Goal: Task Accomplishment & Management: Manage account settings

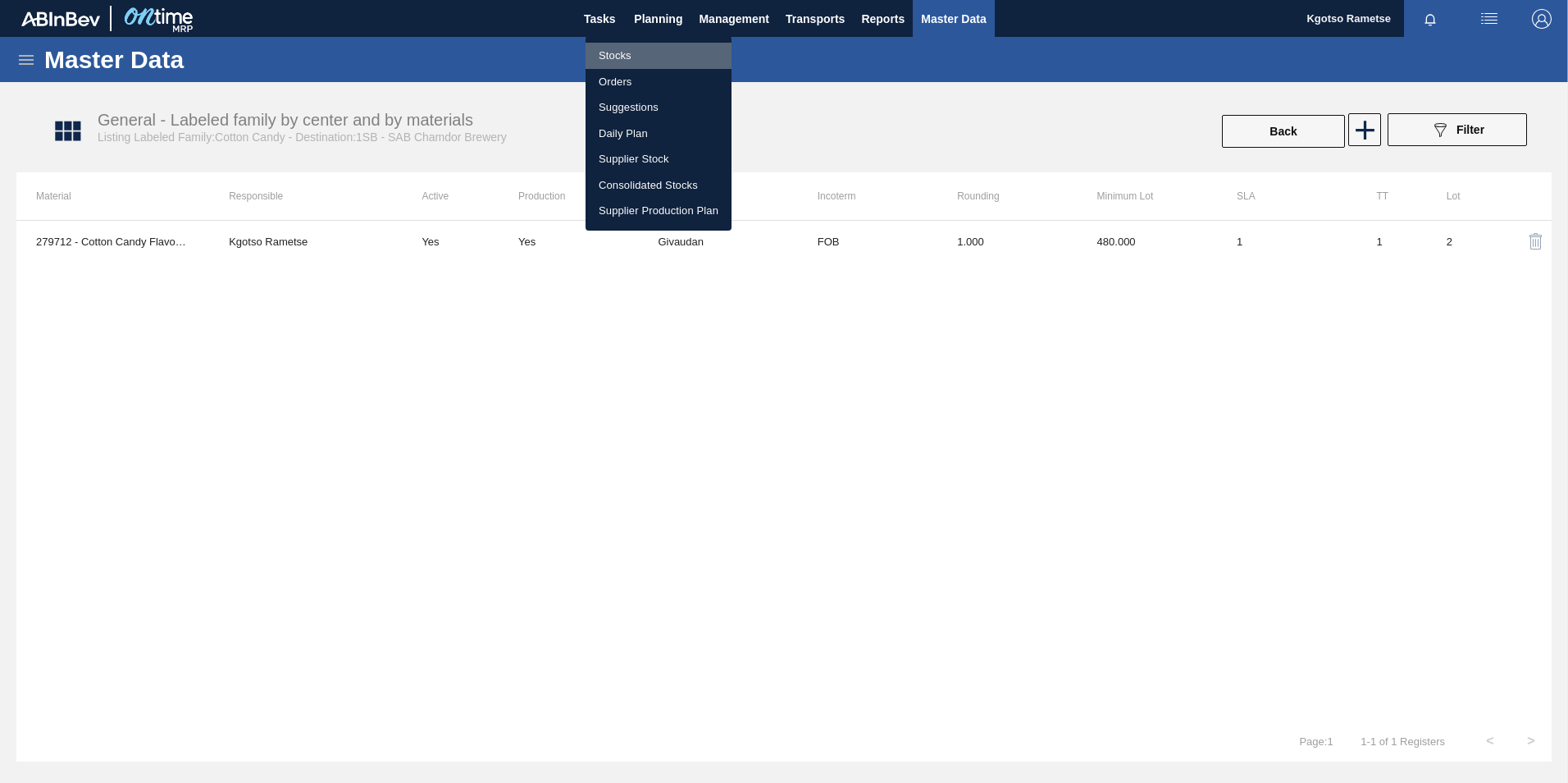
click at [611, 60] on li "Stocks" at bounding box center [658, 56] width 146 height 26
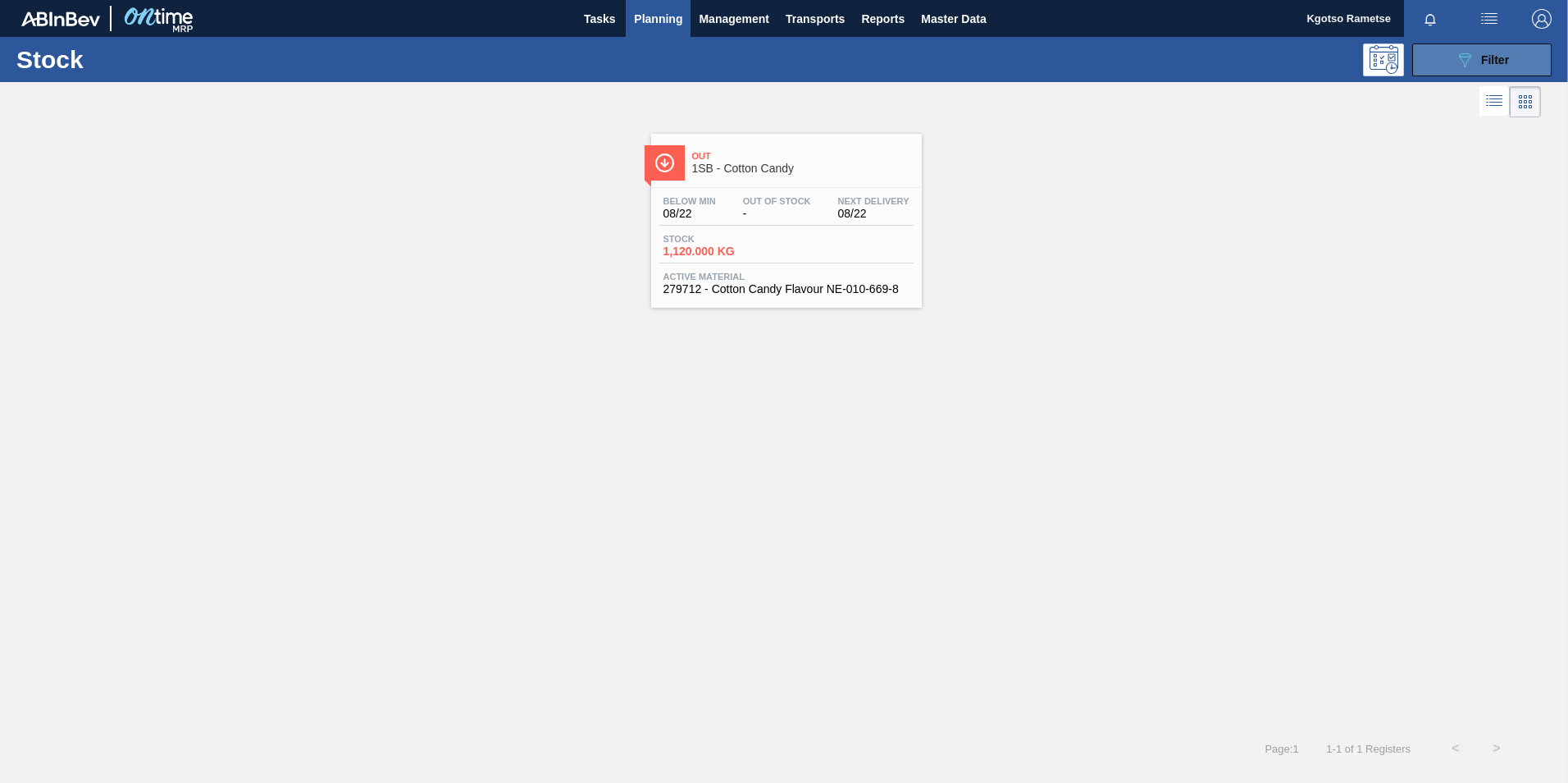
click at [1482, 71] on button "089F7B8B-B2A5-4AFE-B5C0-19BA573D28AC Filter" at bounding box center [1482, 60] width 139 height 33
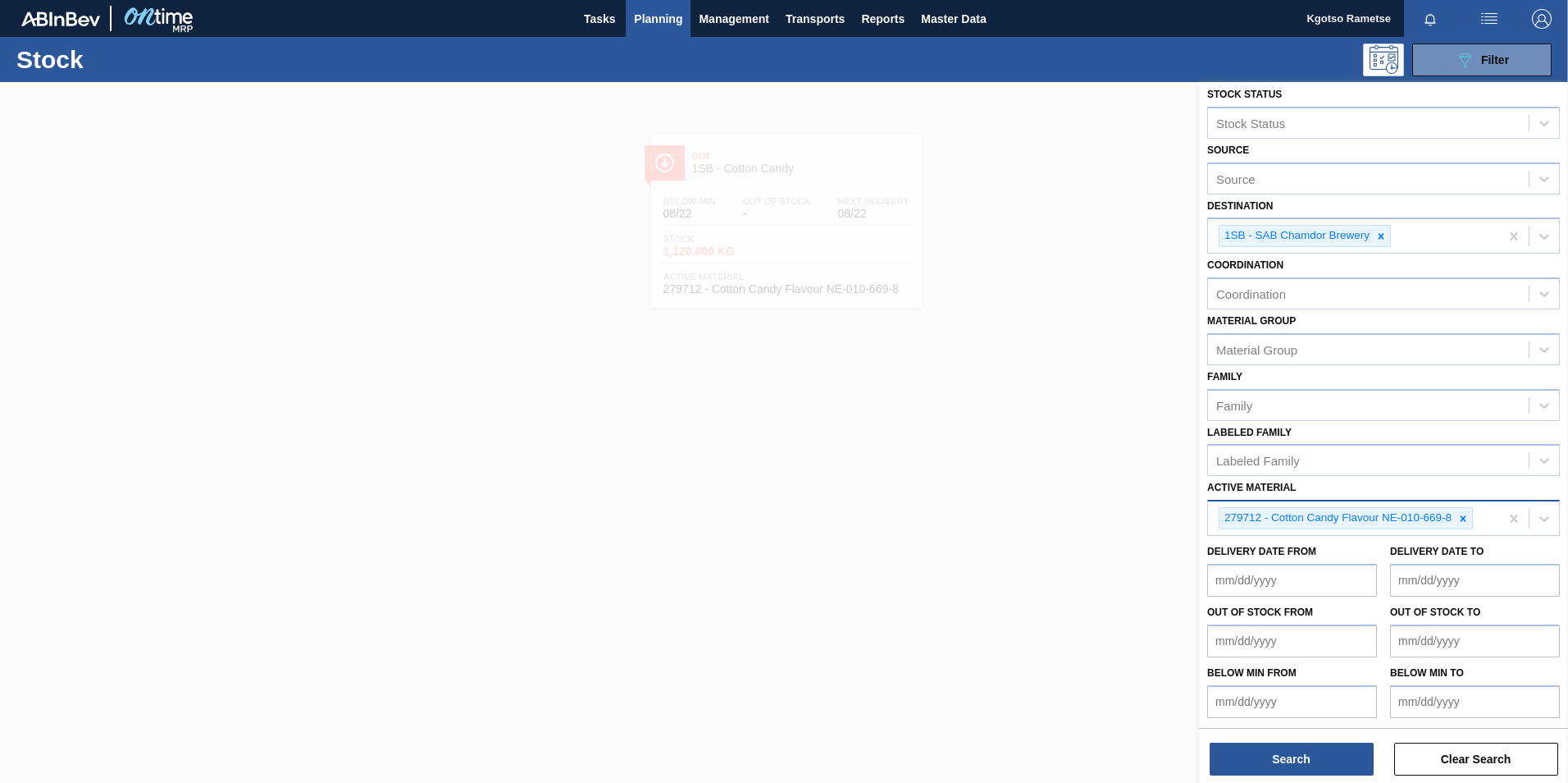
scroll to position [9, 0]
click at [1465, 515] on icon at bounding box center [1464, 516] width 6 height 6
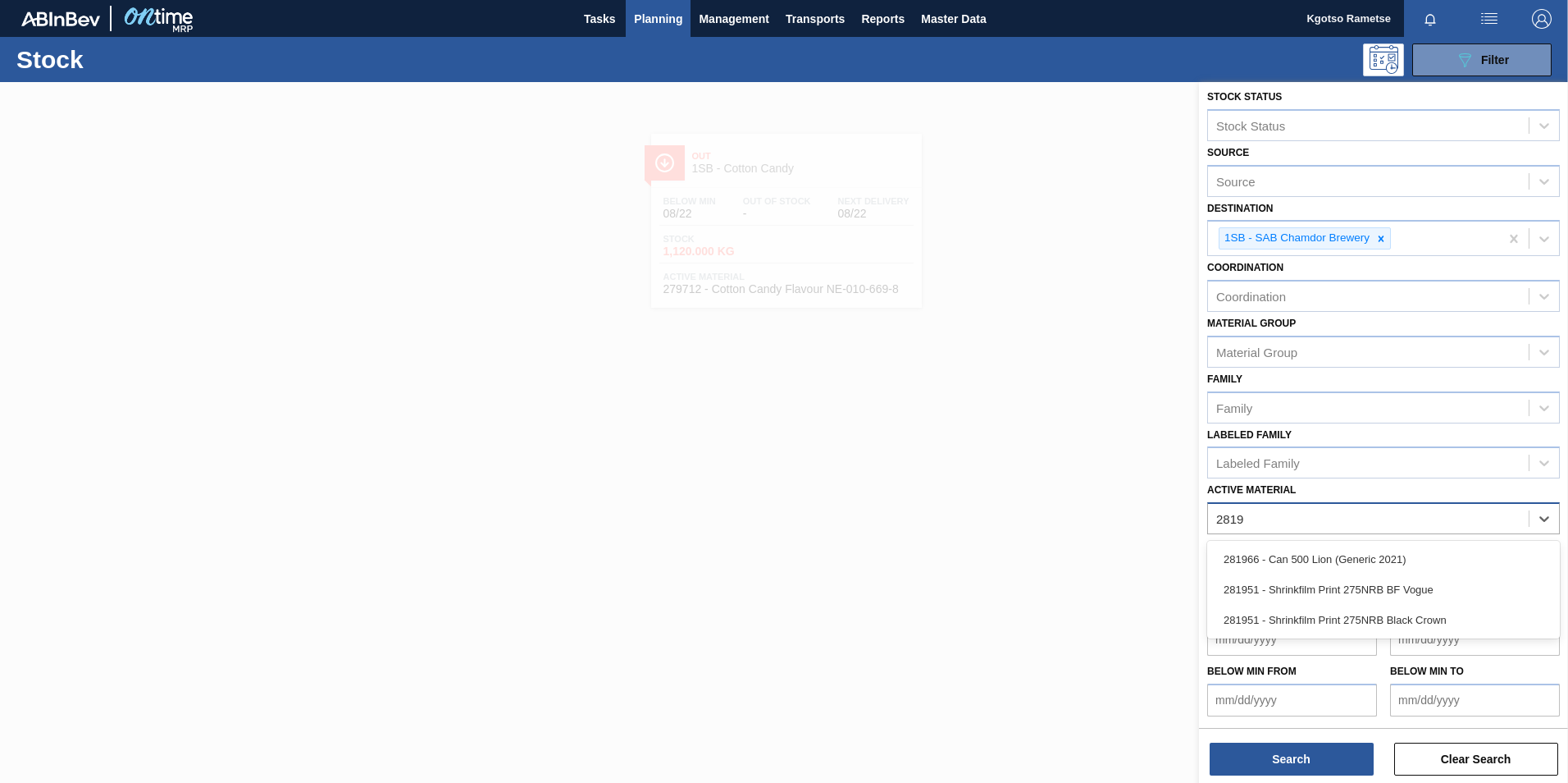
scroll to position [5, 0]
type Material "281966"
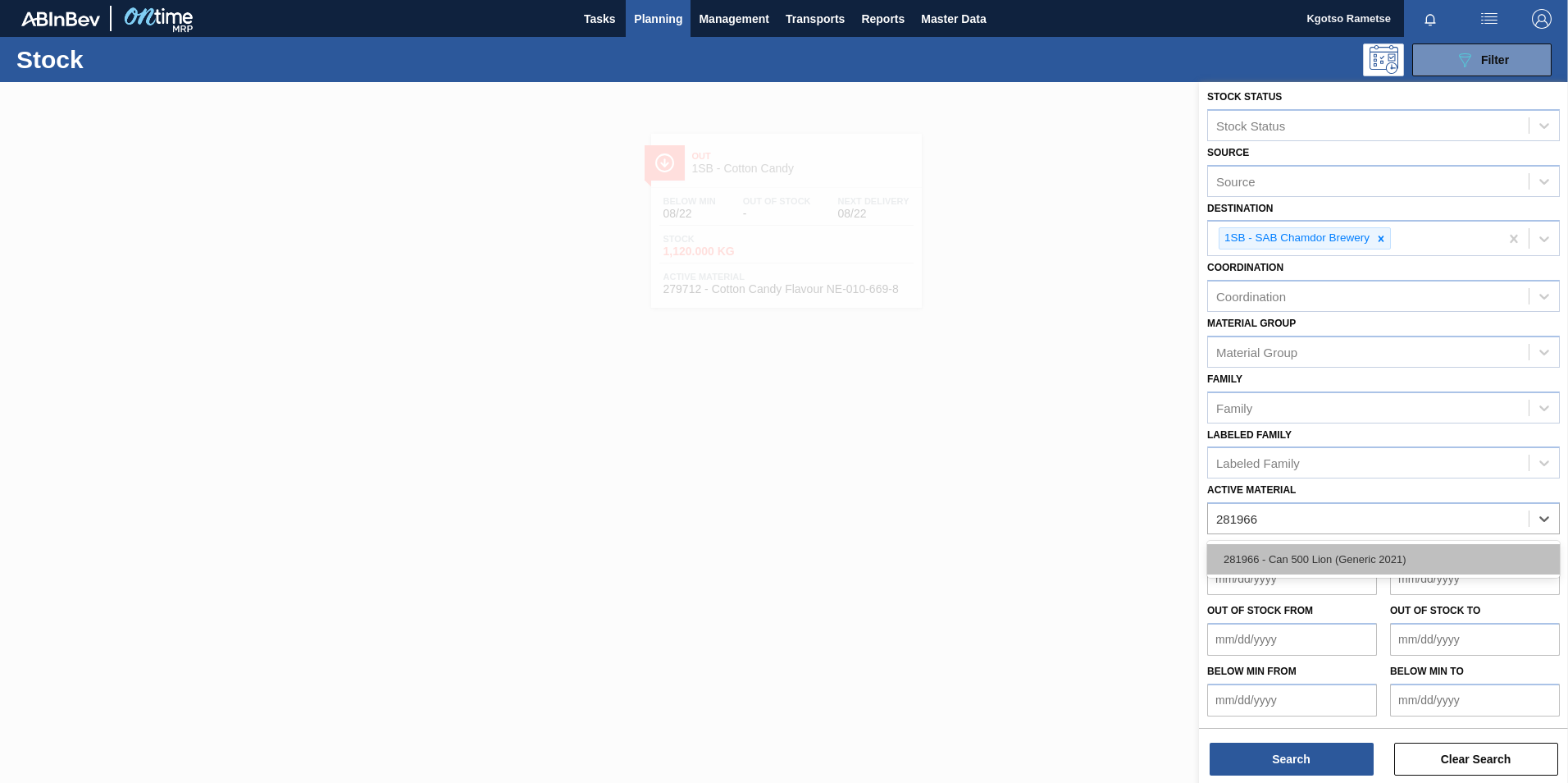
click at [1355, 570] on div "281966 - Can 500 Lion (Generic 2021)" at bounding box center [1384, 559] width 353 height 31
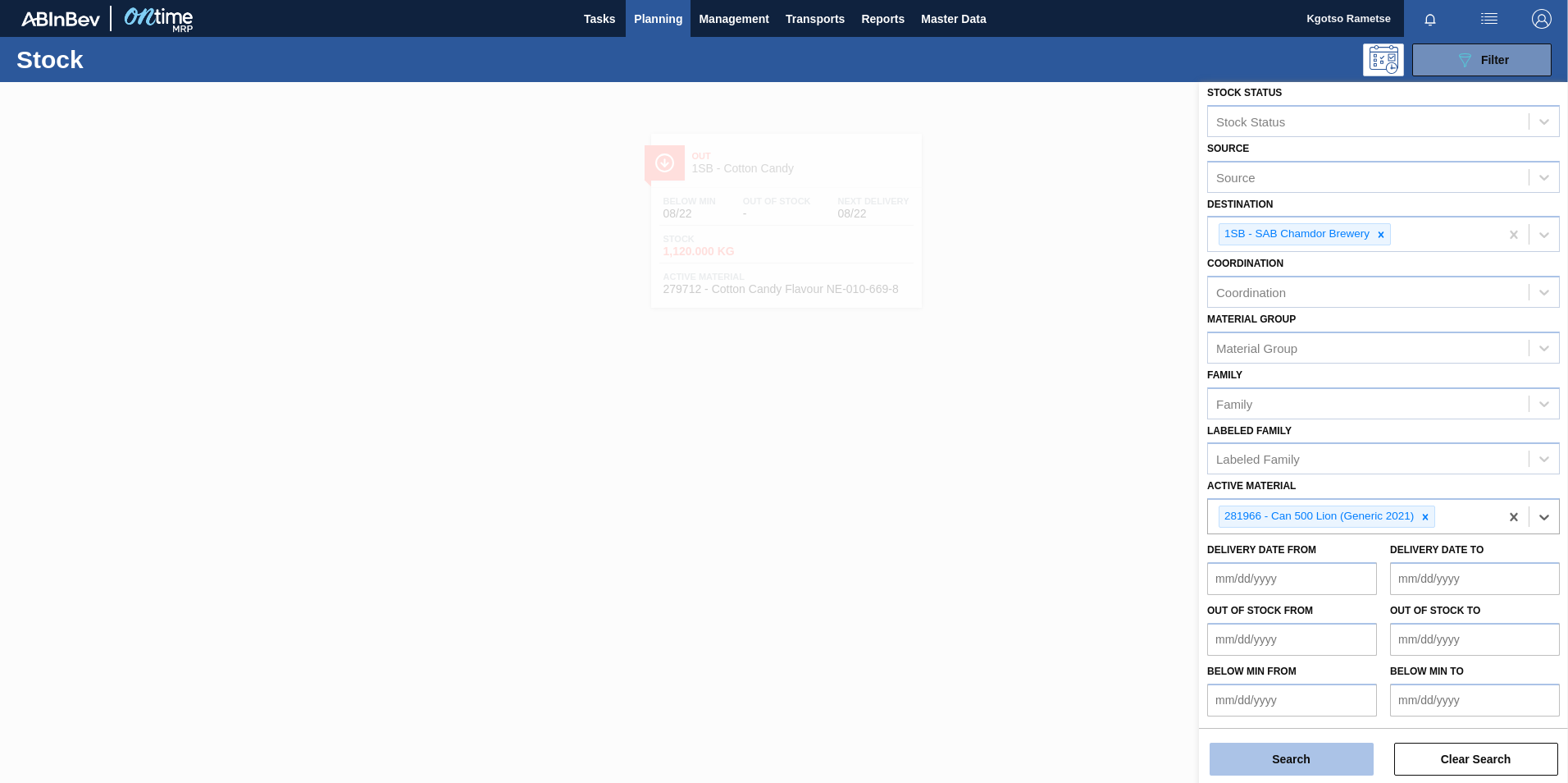
click at [1266, 763] on button "Search" at bounding box center [1292, 759] width 165 height 33
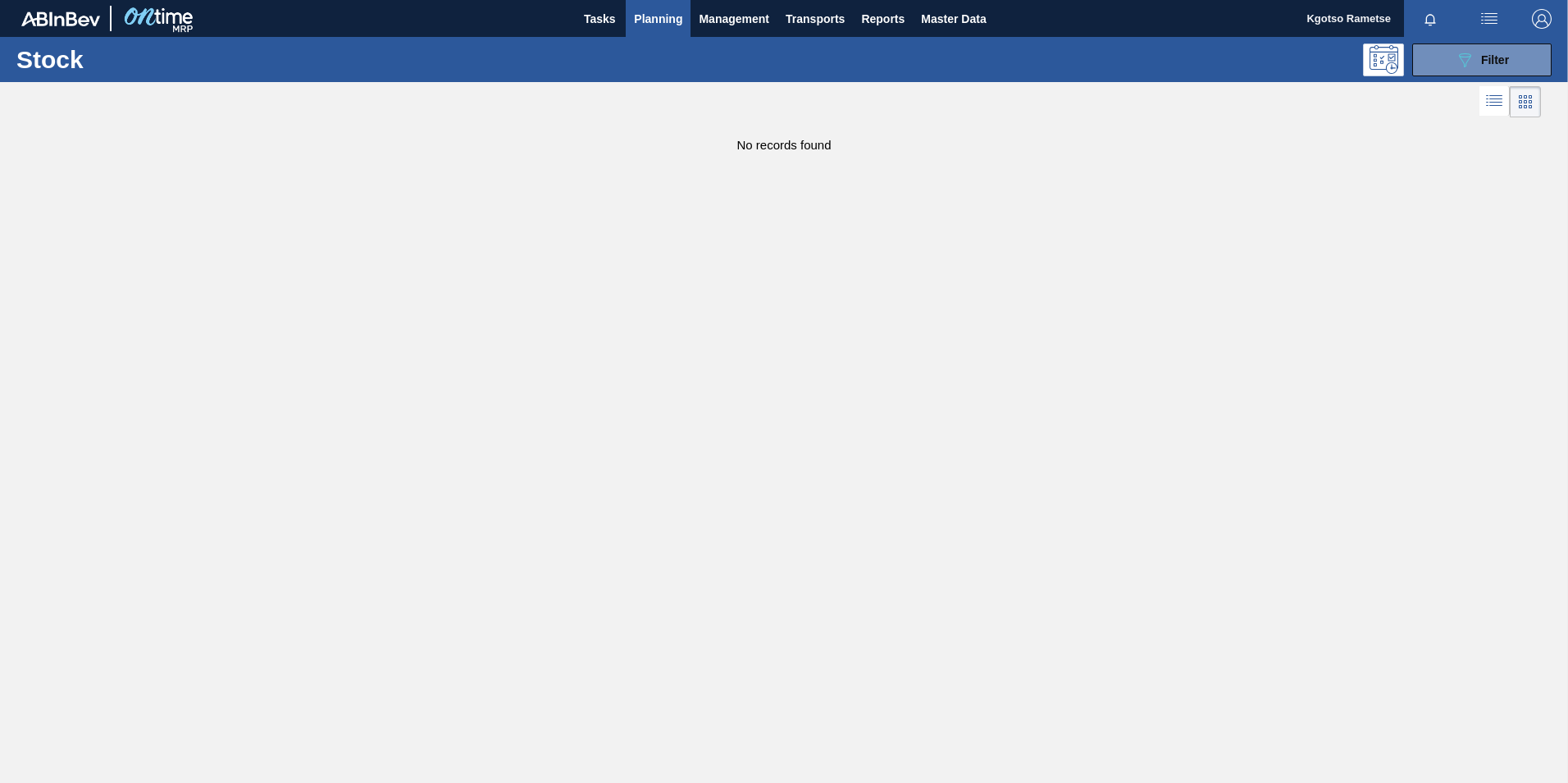
click at [1479, 42] on div "Stock 089F7B8B-B2A5-4AFE-B5C0-19BA573D28AC Filter" at bounding box center [784, 60] width 1568 height 46
click at [1469, 60] on icon "089F7B8B-B2A5-4AFE-B5C0-19BA573D28AC" at bounding box center [1465, 60] width 20 height 20
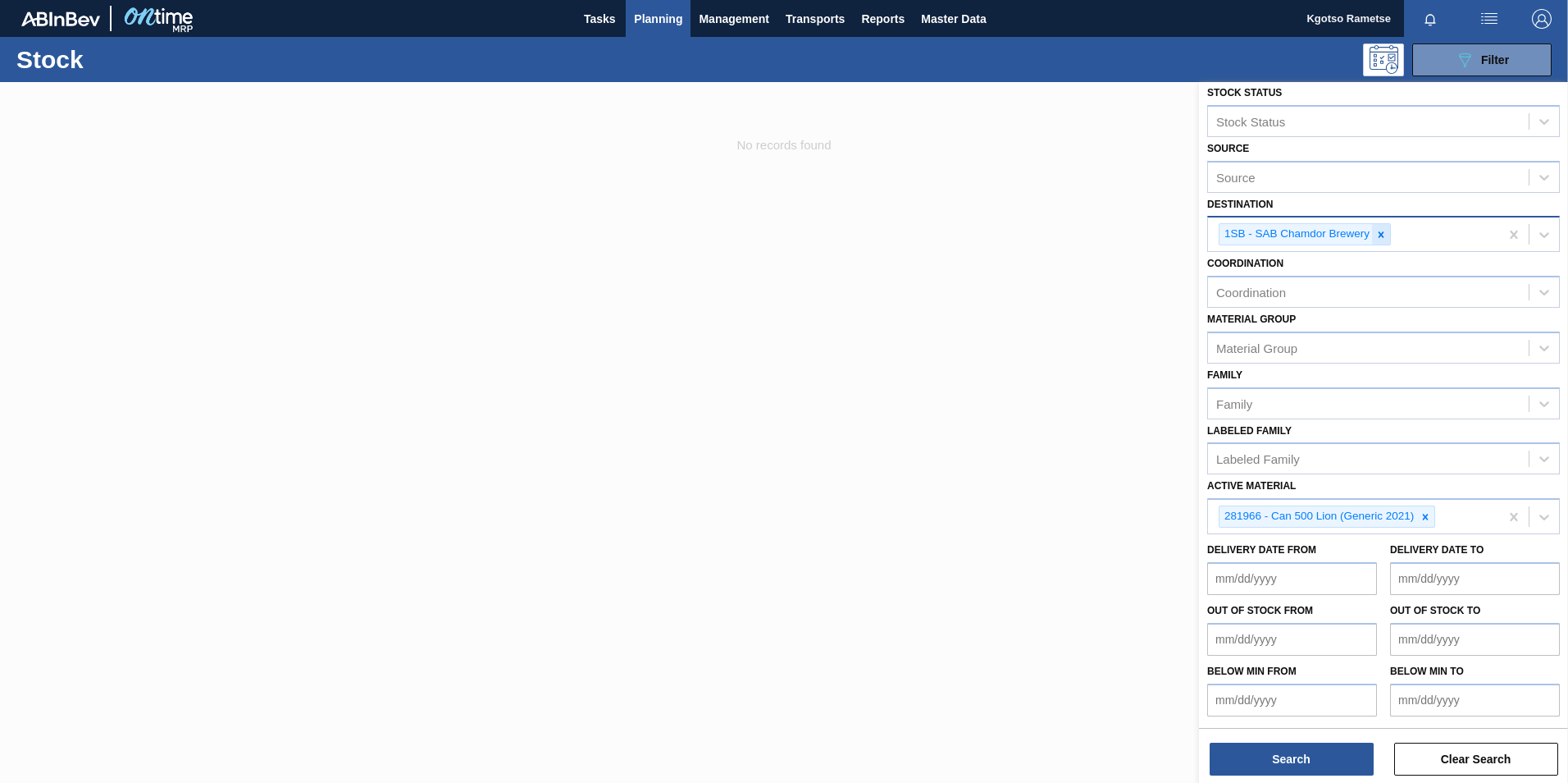
click at [1385, 241] on div at bounding box center [1381, 234] width 18 height 20
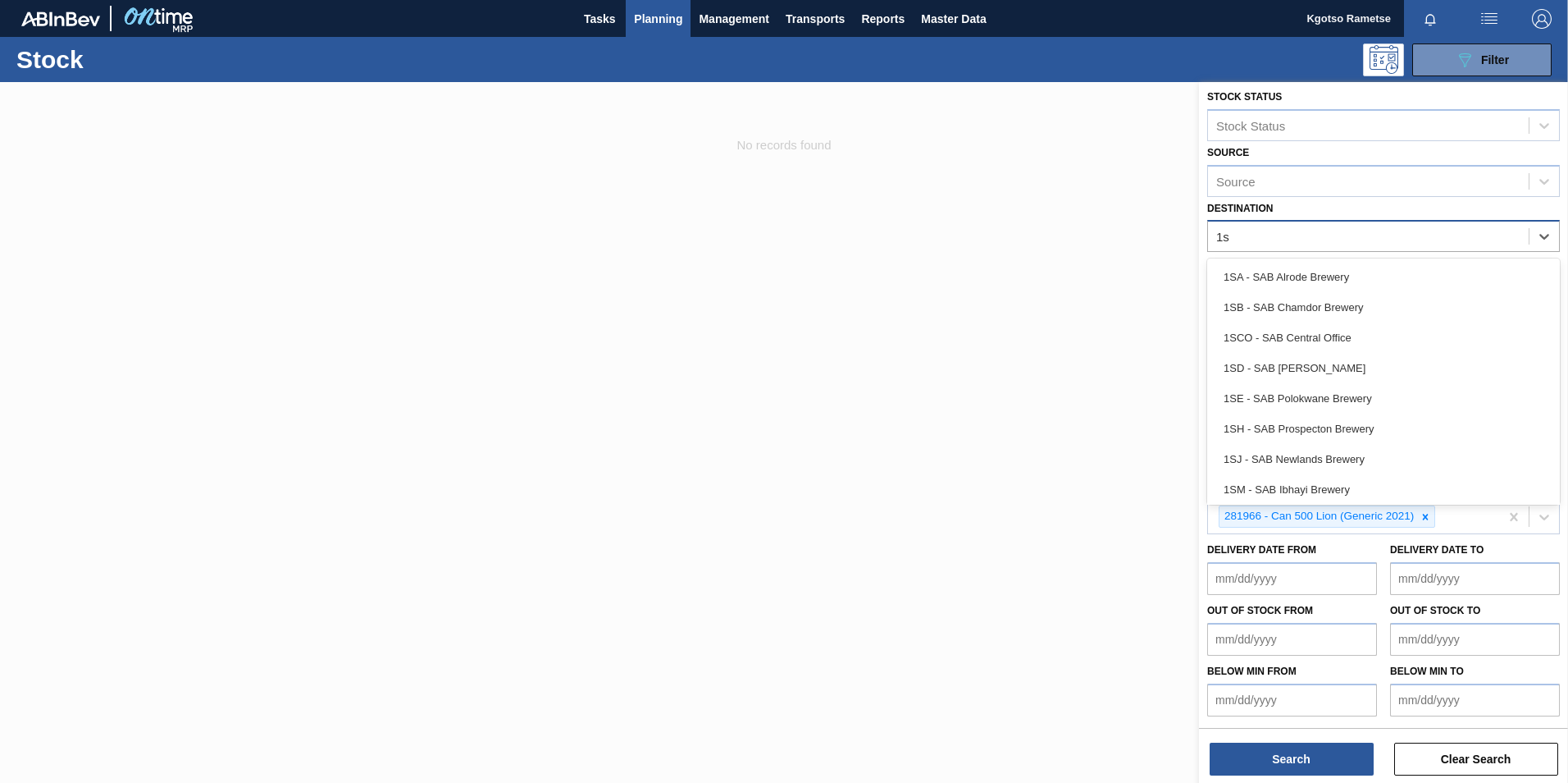
type input "1sd"
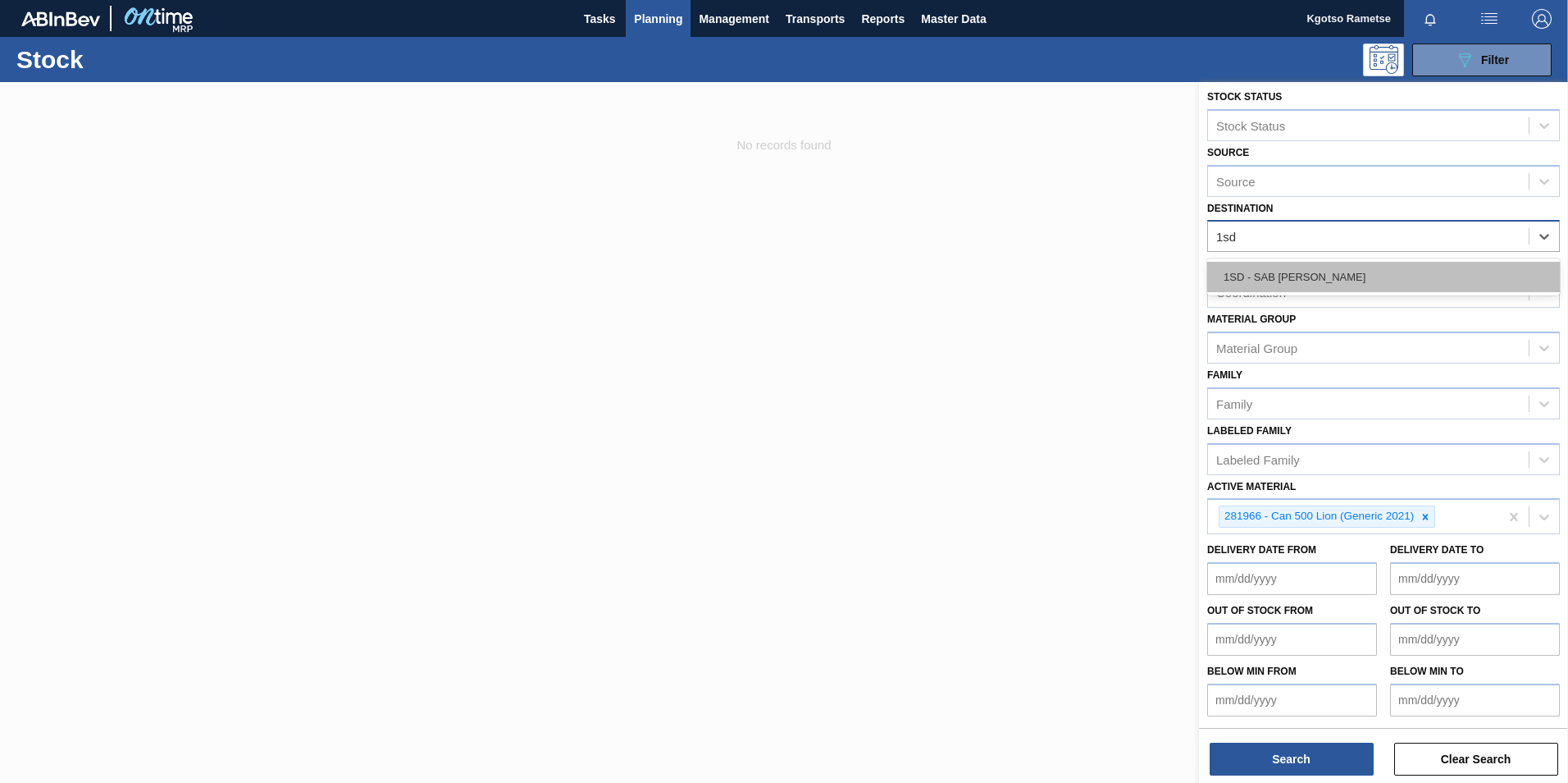
click at [1351, 277] on div "1SD - SAB Rosslyn Brewery" at bounding box center [1384, 277] width 353 height 31
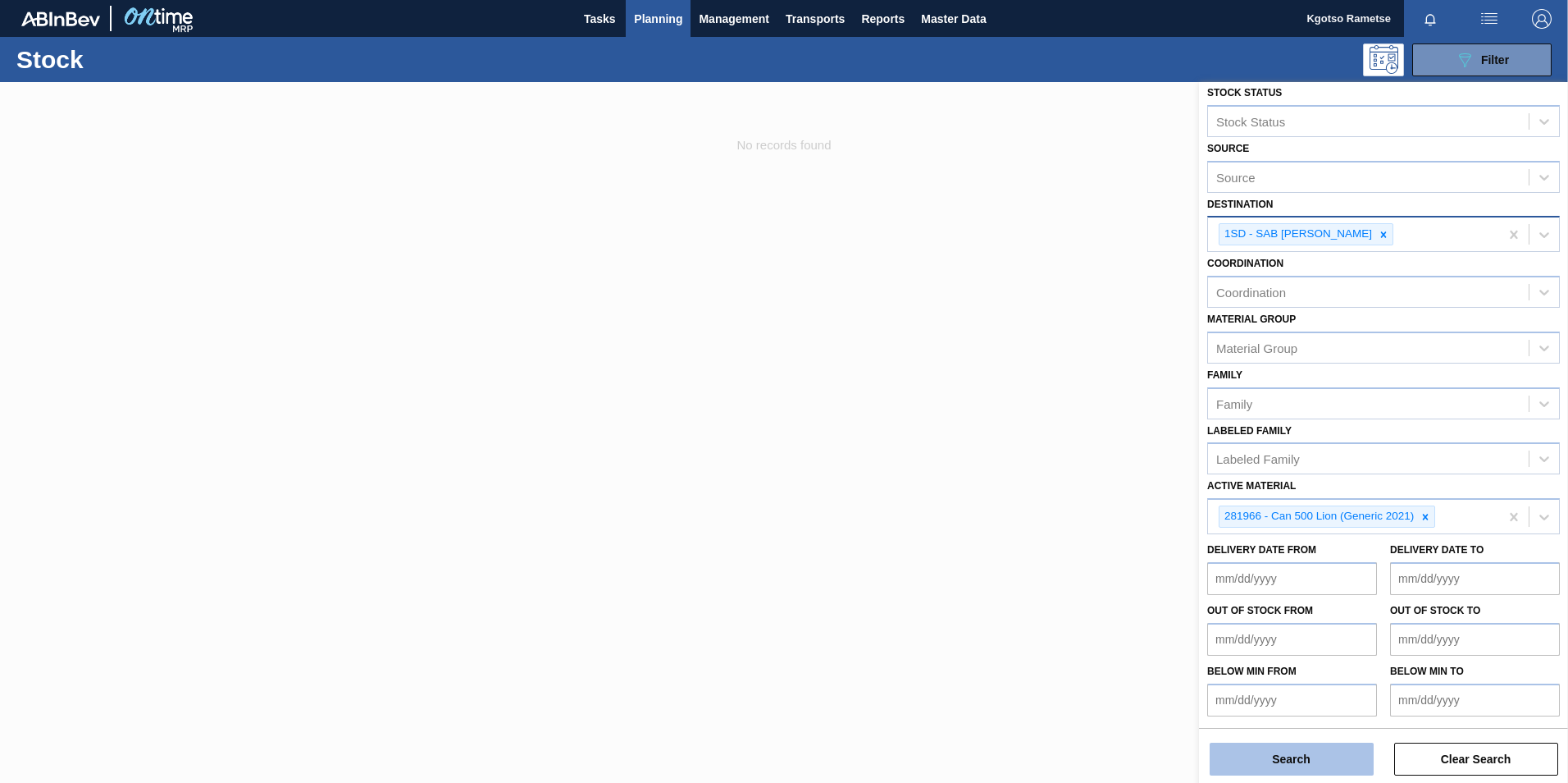
click at [1256, 753] on button "Search" at bounding box center [1292, 759] width 165 height 33
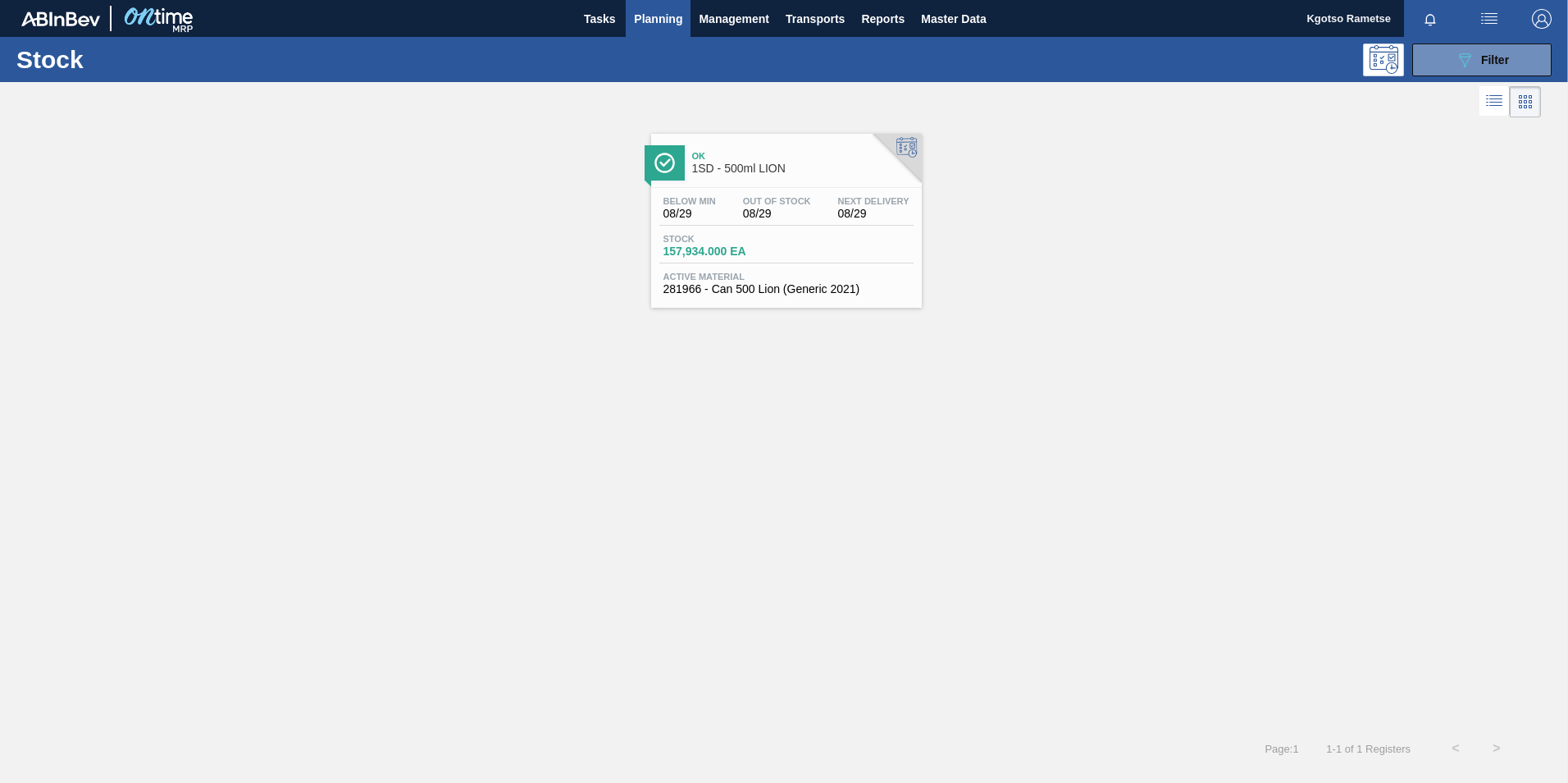
click at [746, 188] on div "Below Min 08/29 Out Of Stock 08/29 Next Delivery 08/29 Stock 157,934.000 EA Act…" at bounding box center [786, 244] width 270 height 112
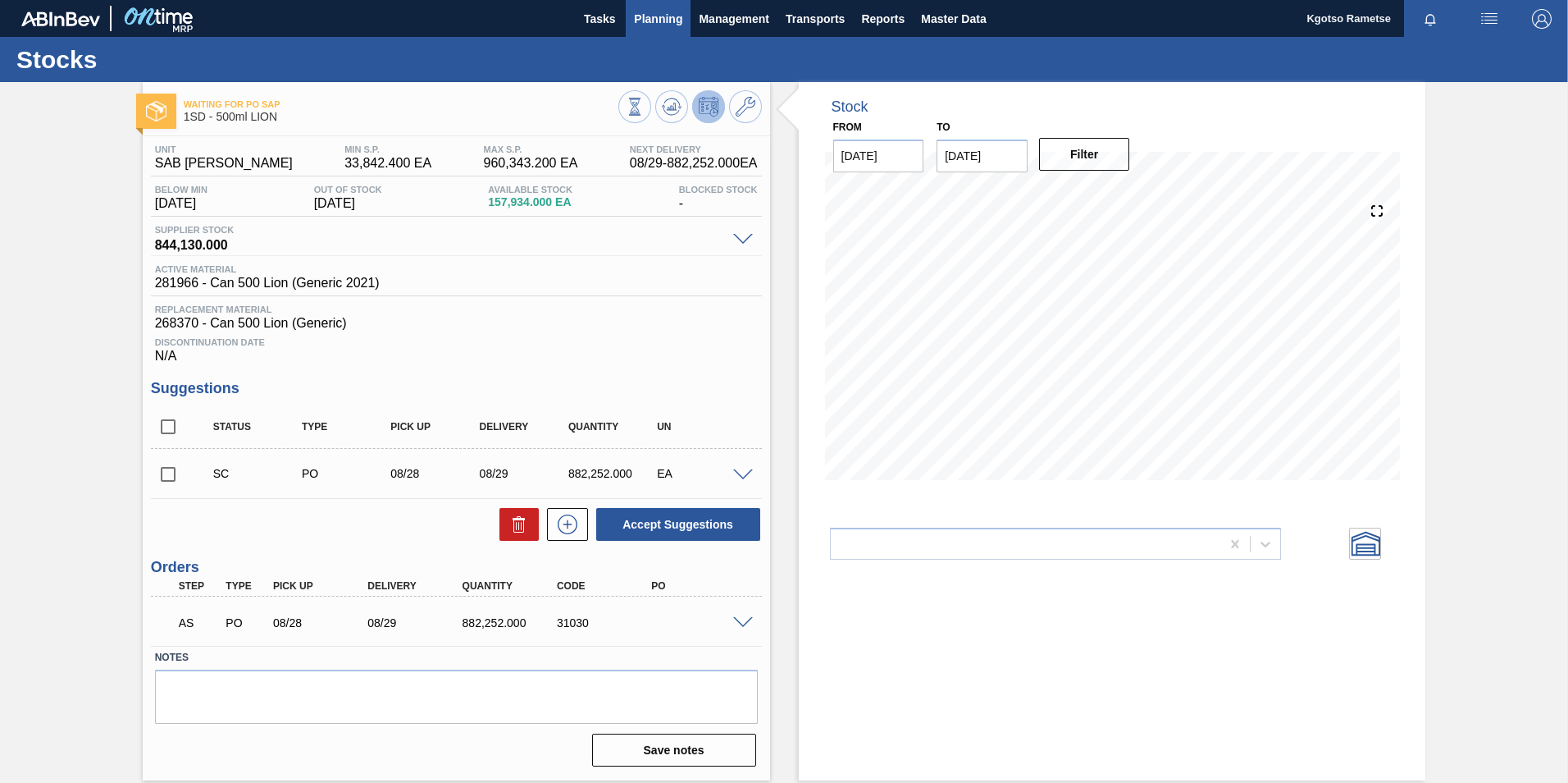
click at [658, 15] on span "Planning" at bounding box center [658, 19] width 48 height 20
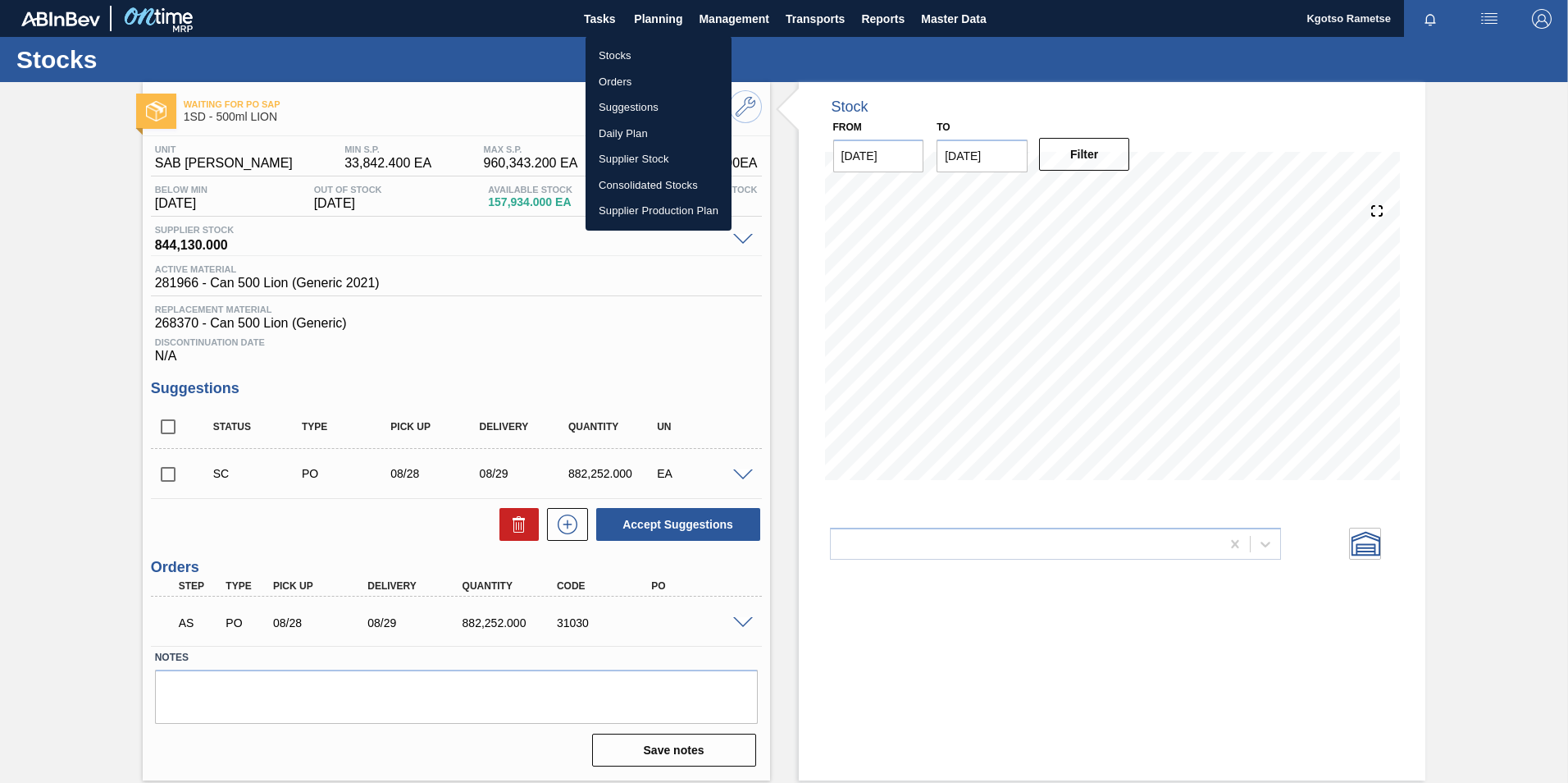
click at [626, 55] on li "Stocks" at bounding box center [658, 56] width 146 height 26
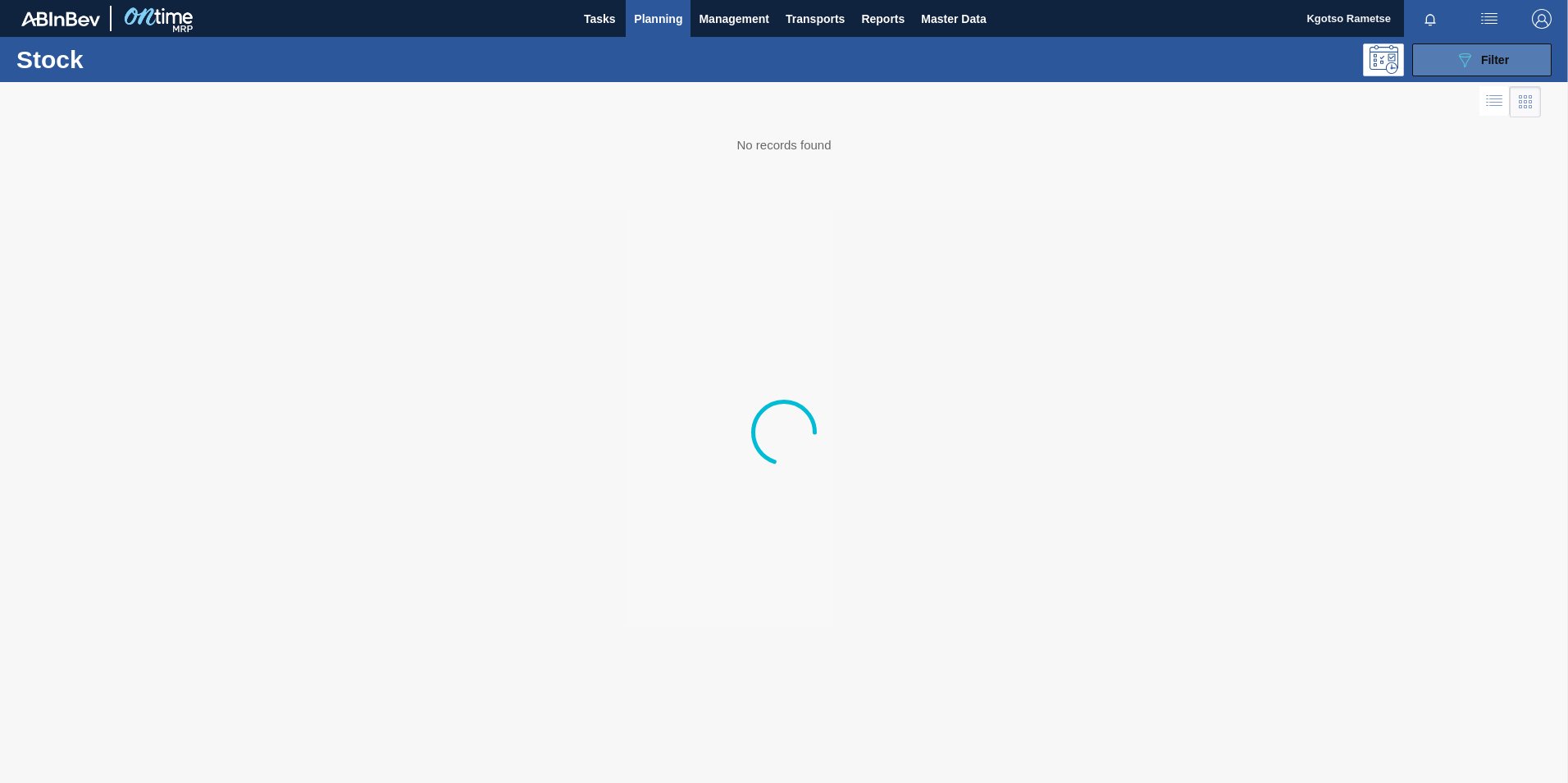
click at [1474, 60] on icon "089F7B8B-B2A5-4AFE-B5C0-19BA573D28AC" at bounding box center [1465, 60] width 20 height 20
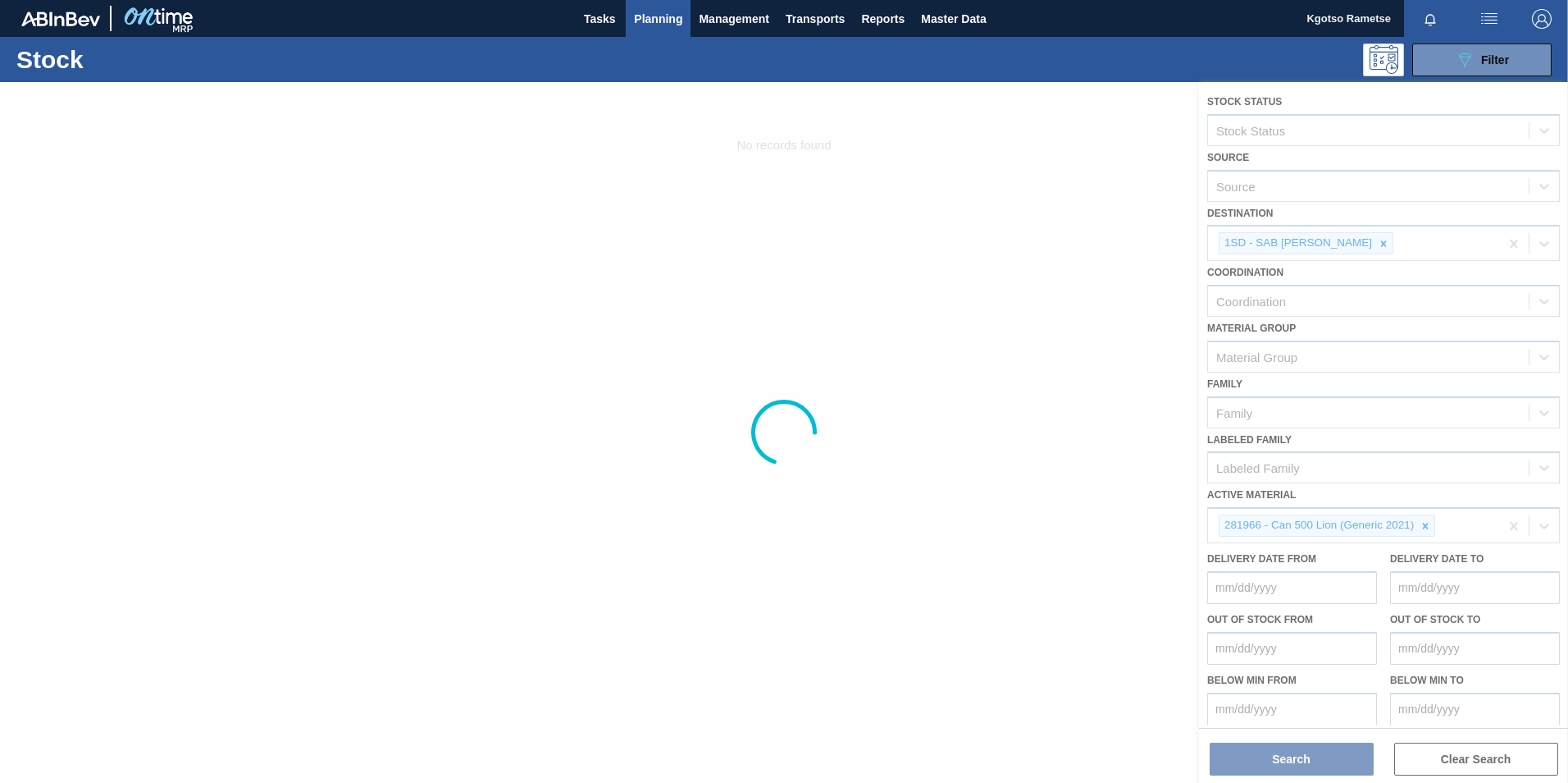
click at [1421, 530] on div at bounding box center [784, 432] width 1568 height 701
click at [1371, 246] on div at bounding box center [784, 432] width 1568 height 701
click at [628, 464] on div at bounding box center [784, 432] width 1568 height 701
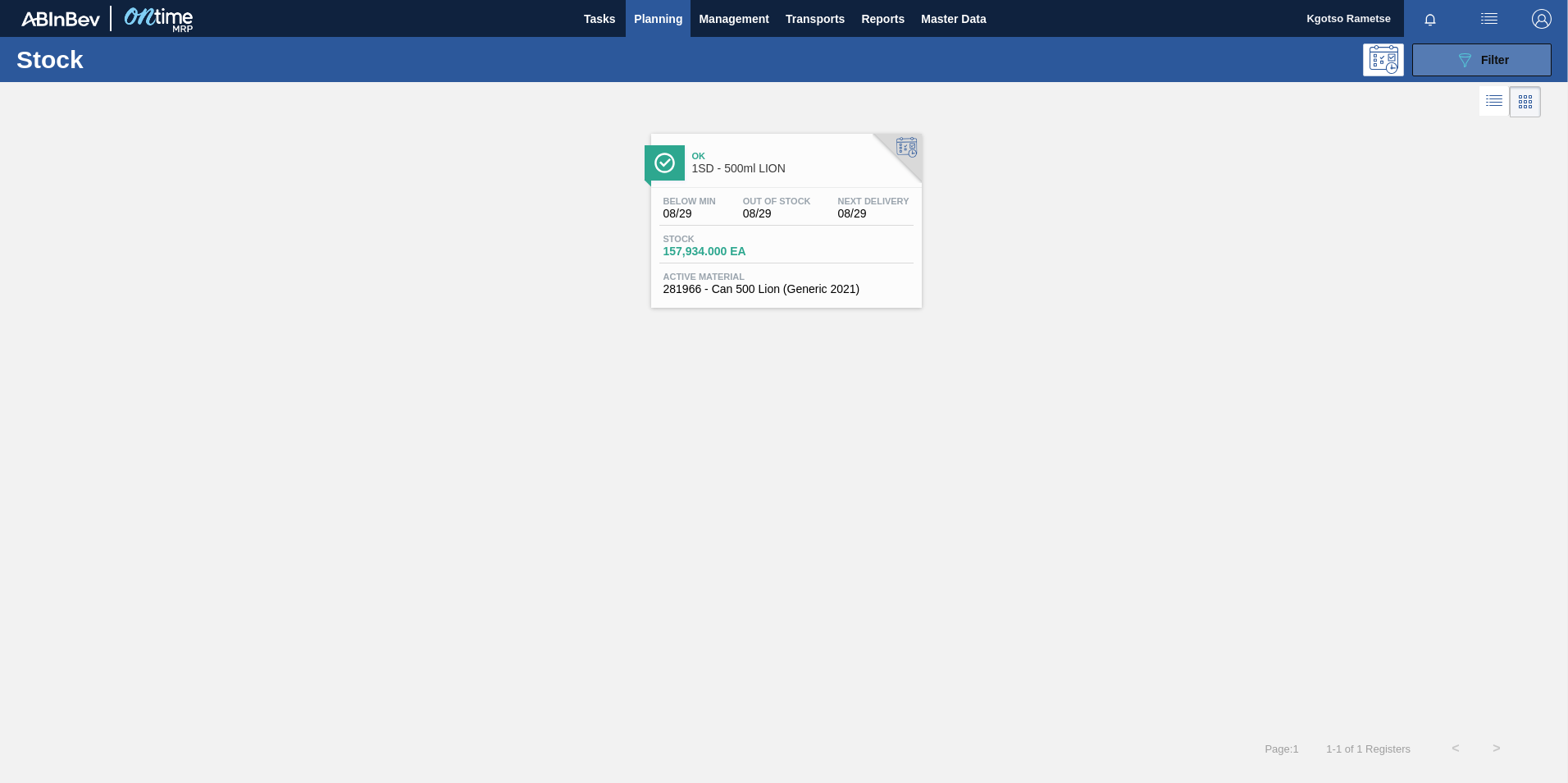
click at [1460, 56] on icon at bounding box center [1465, 60] width 12 height 14
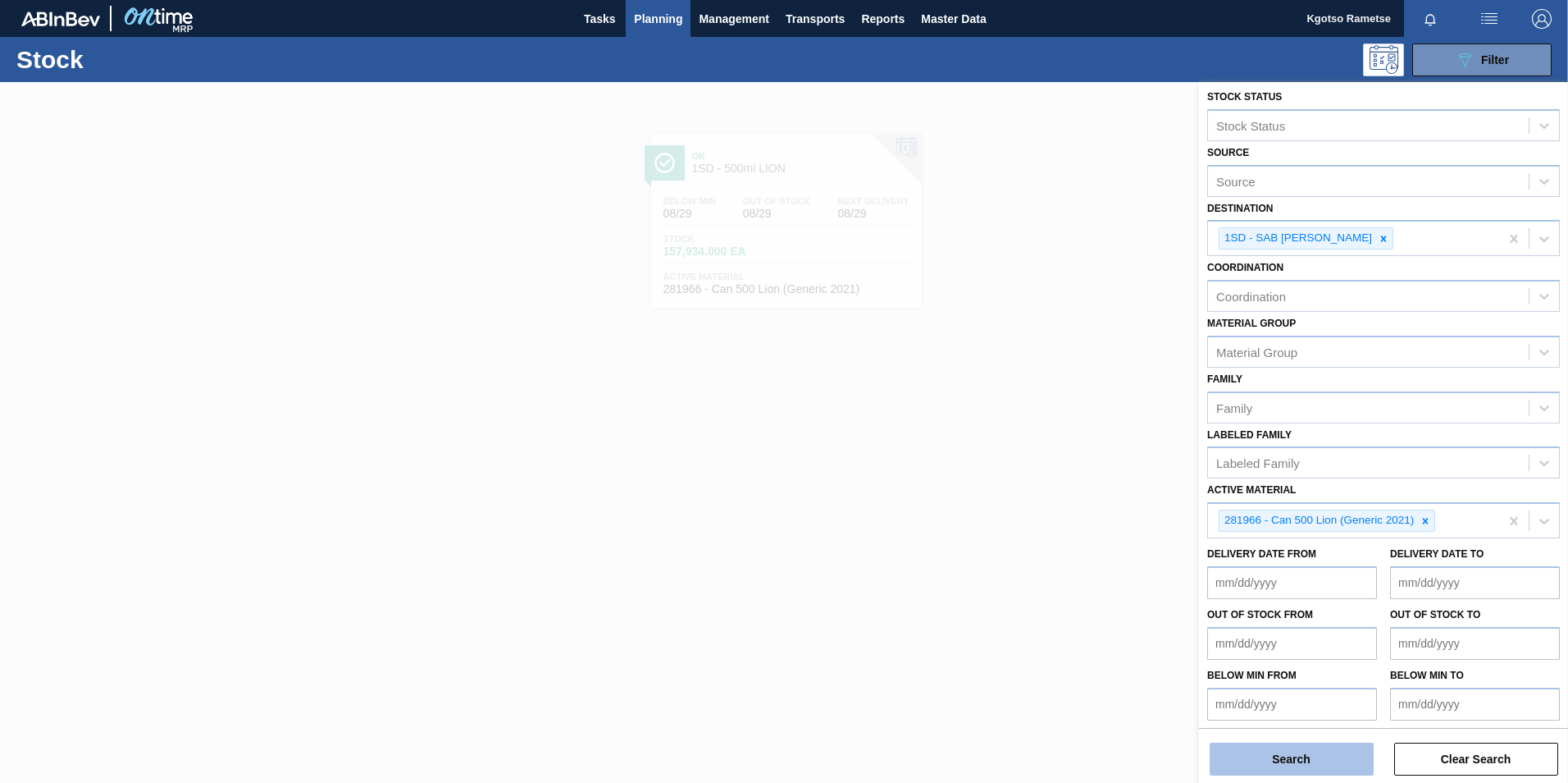
scroll to position [9, 0]
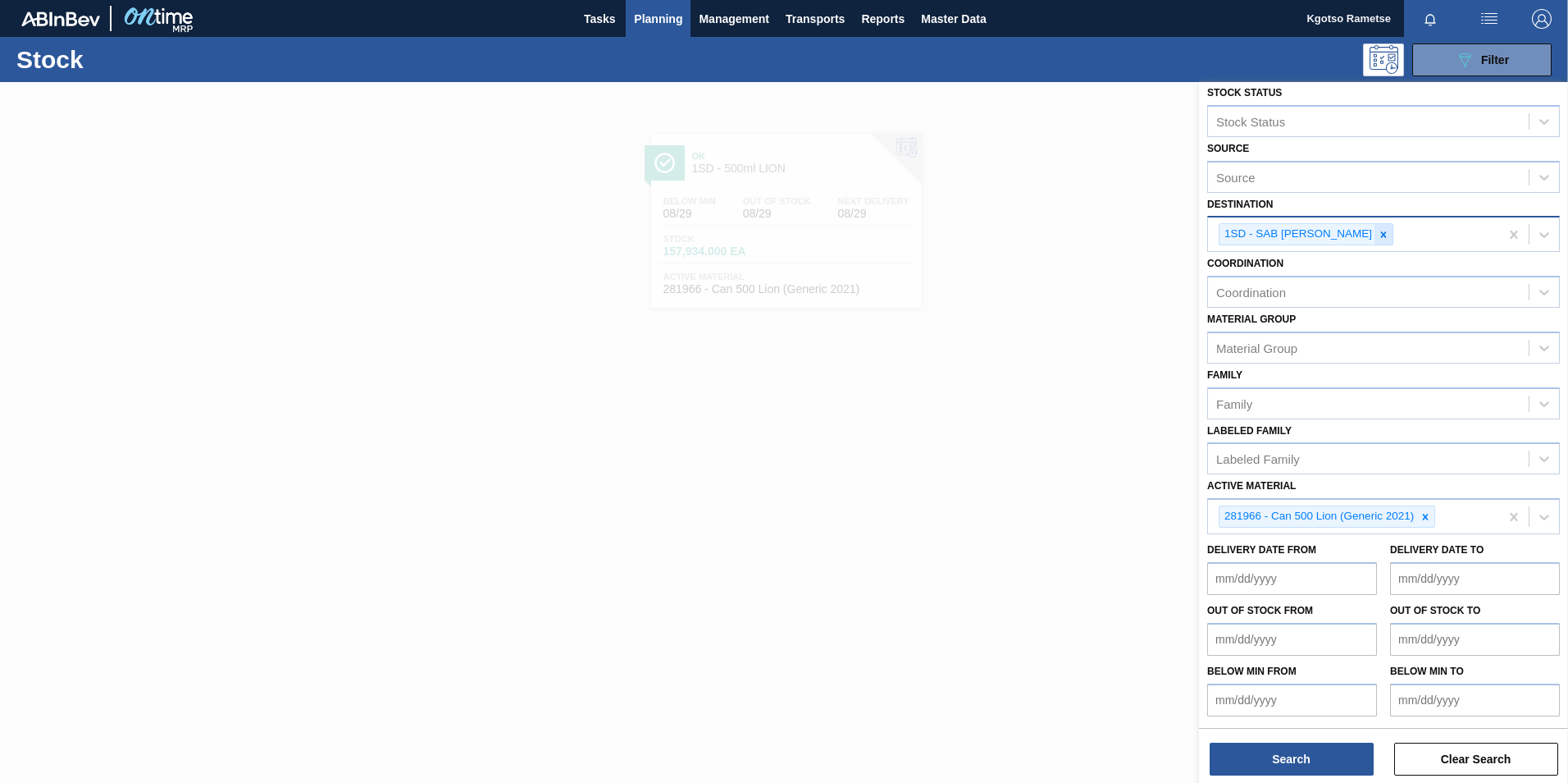
click at [1384, 226] on div at bounding box center [1383, 234] width 18 height 20
click at [1426, 509] on div at bounding box center [1425, 517] width 18 height 20
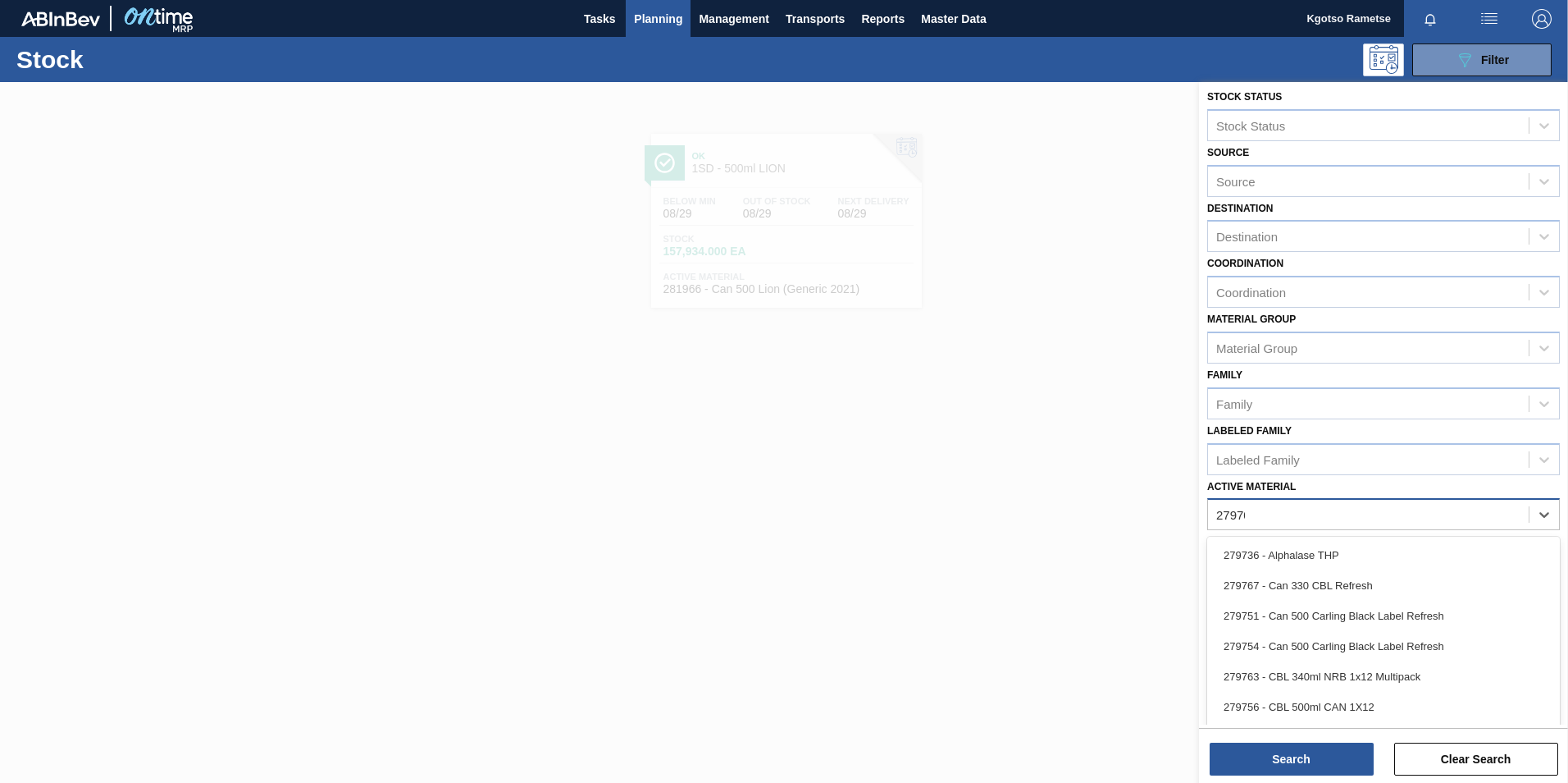
scroll to position [1, 0]
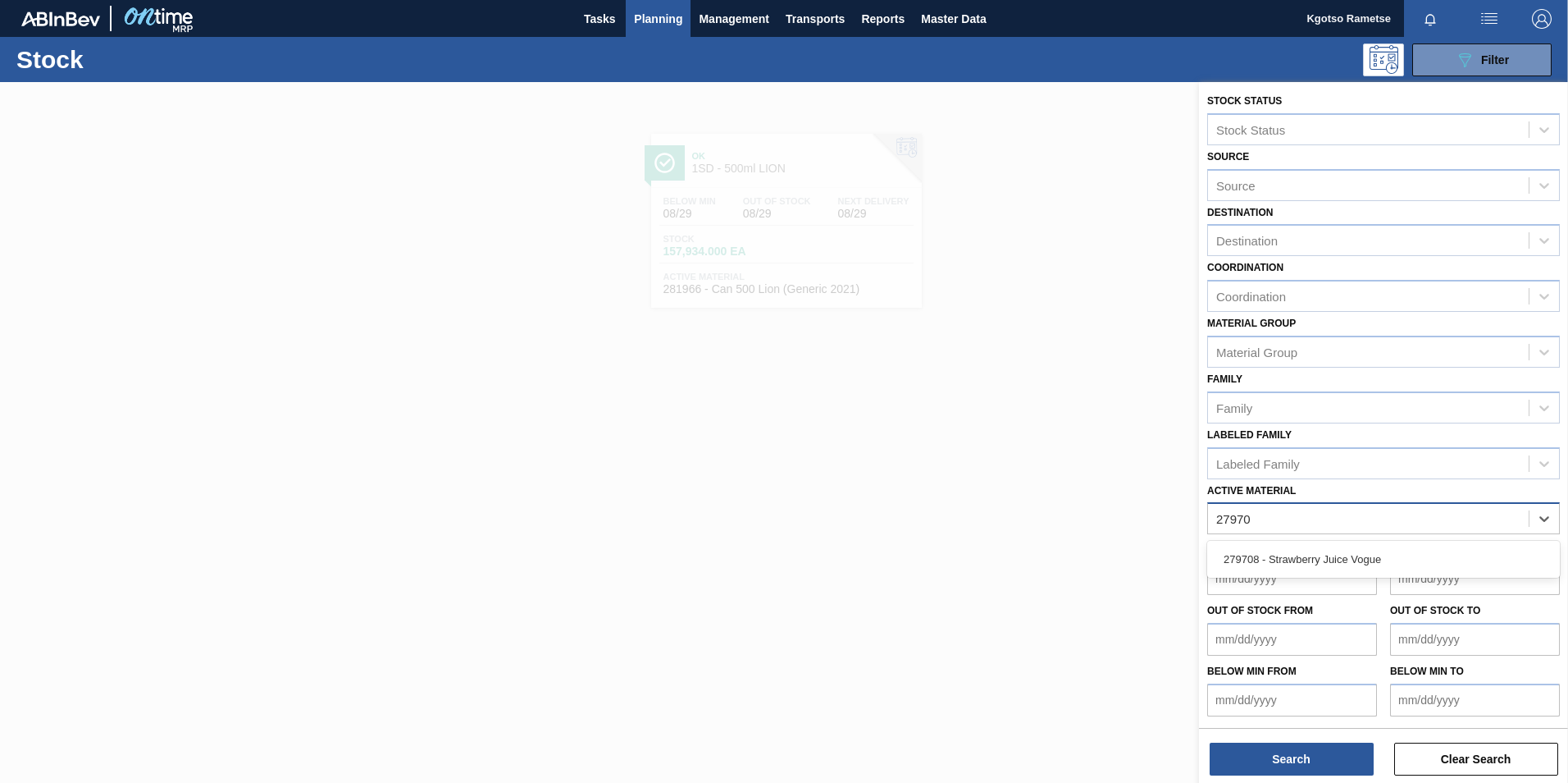
type Material "279708"
click at [1257, 561] on div "279708 - Strawberry Juice Vogue" at bounding box center [1384, 559] width 353 height 31
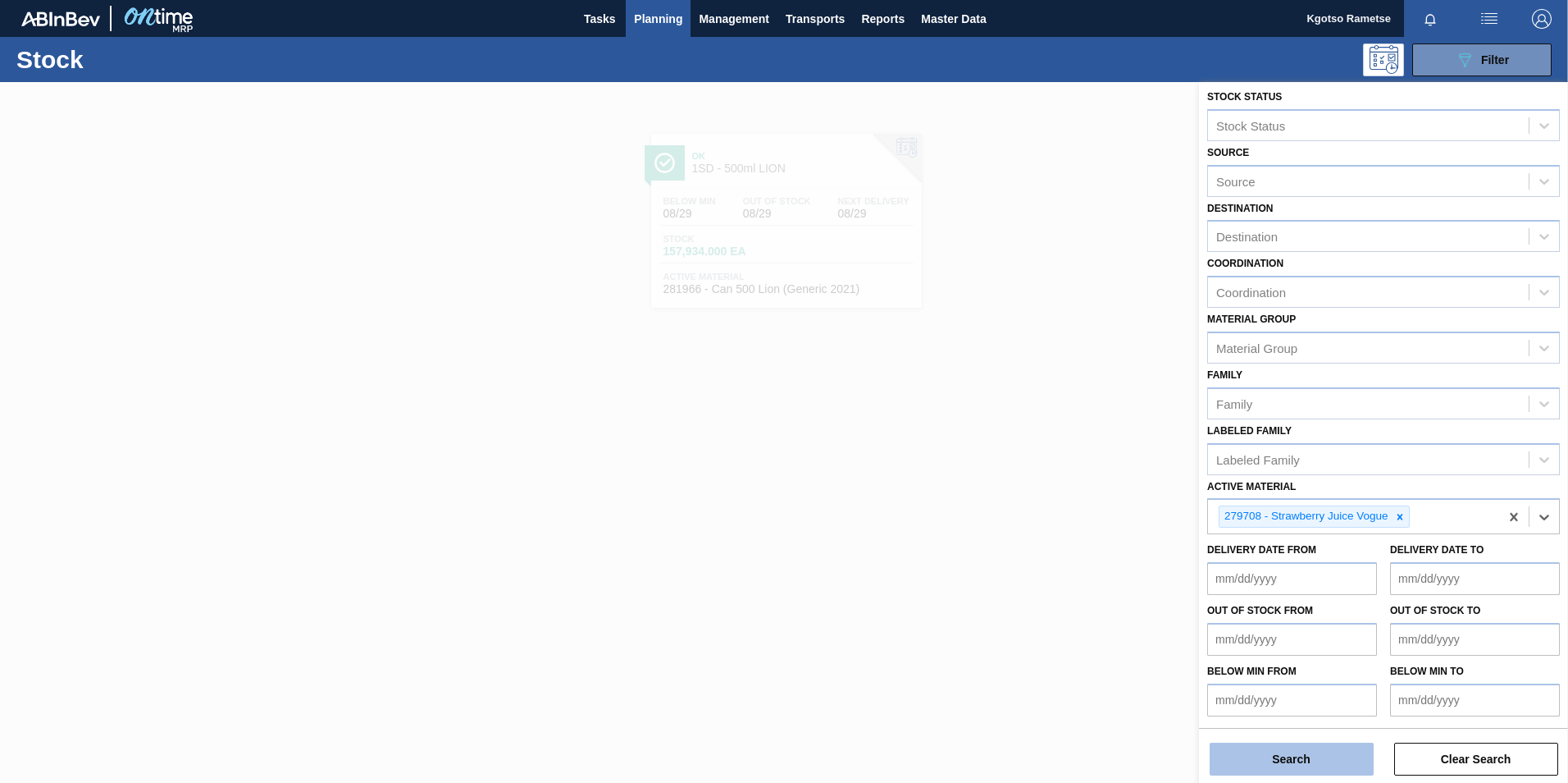
click at [1265, 754] on button "Search" at bounding box center [1292, 759] width 165 height 33
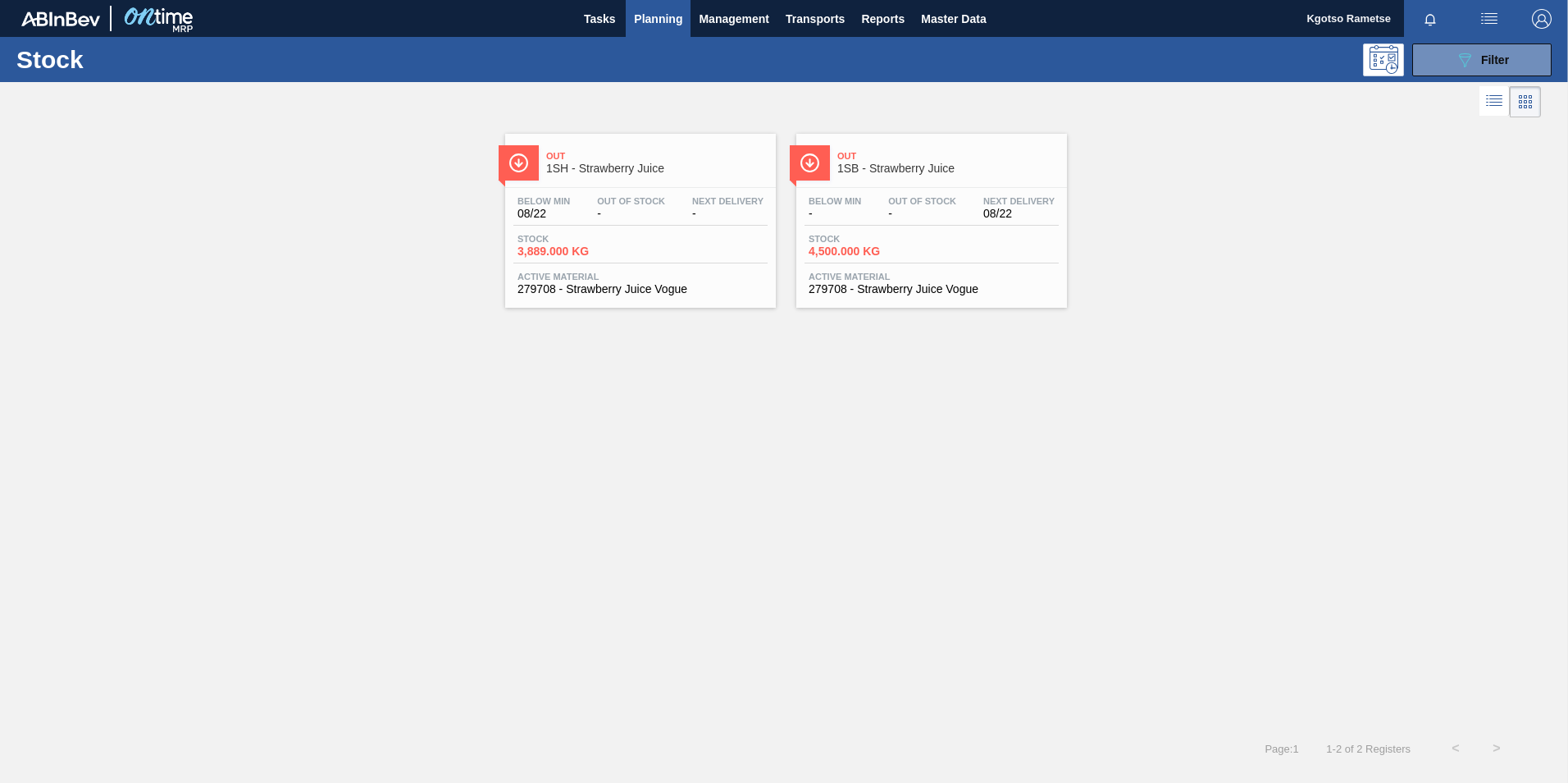
click at [903, 150] on div "Out 1SB - Strawberry Juice" at bounding box center [948, 163] width 221 height 37
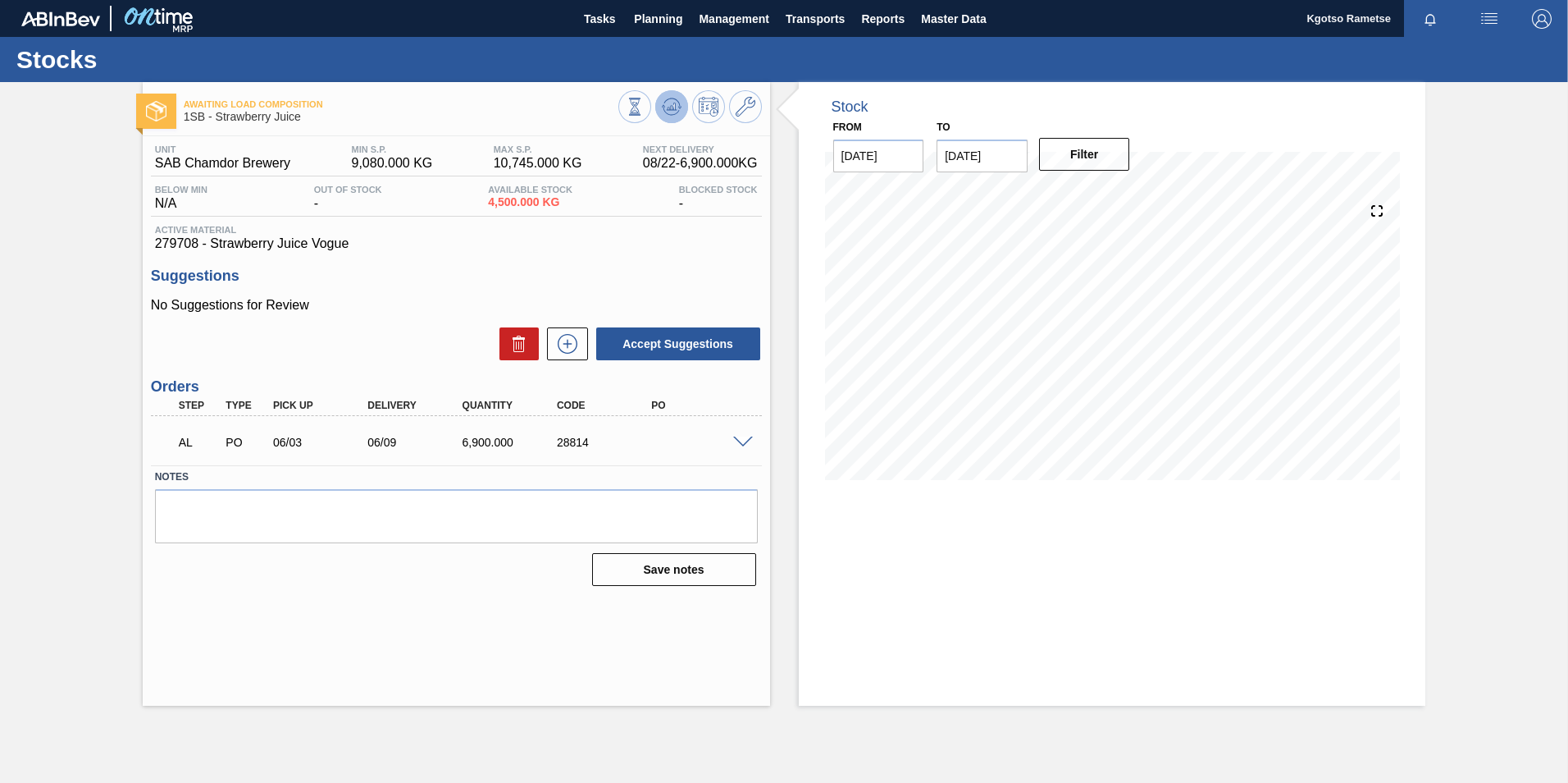
click at [644, 104] on icon at bounding box center [634, 106] width 18 height 18
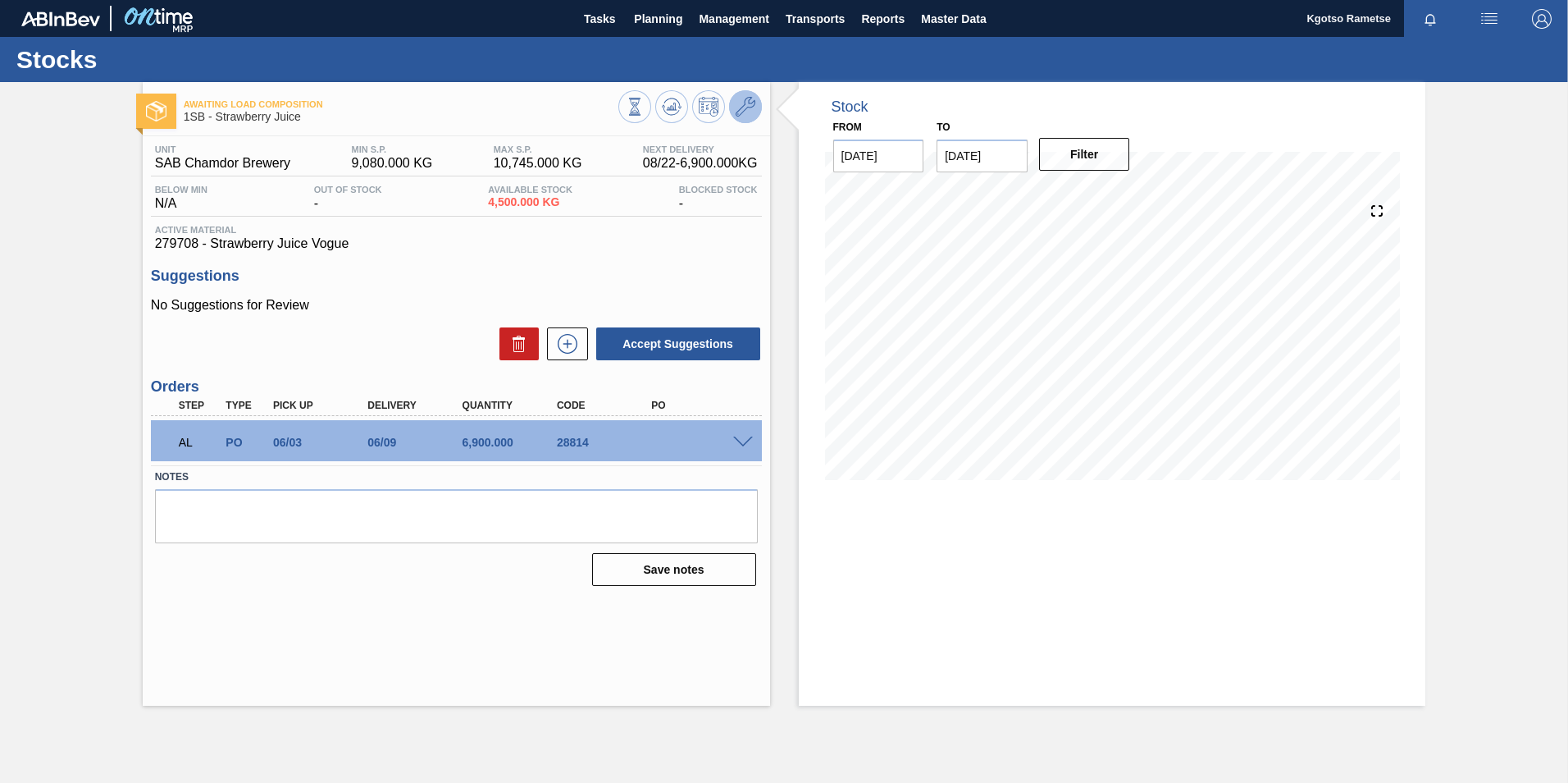
click at [736, 104] on icon at bounding box center [745, 106] width 20 height 20
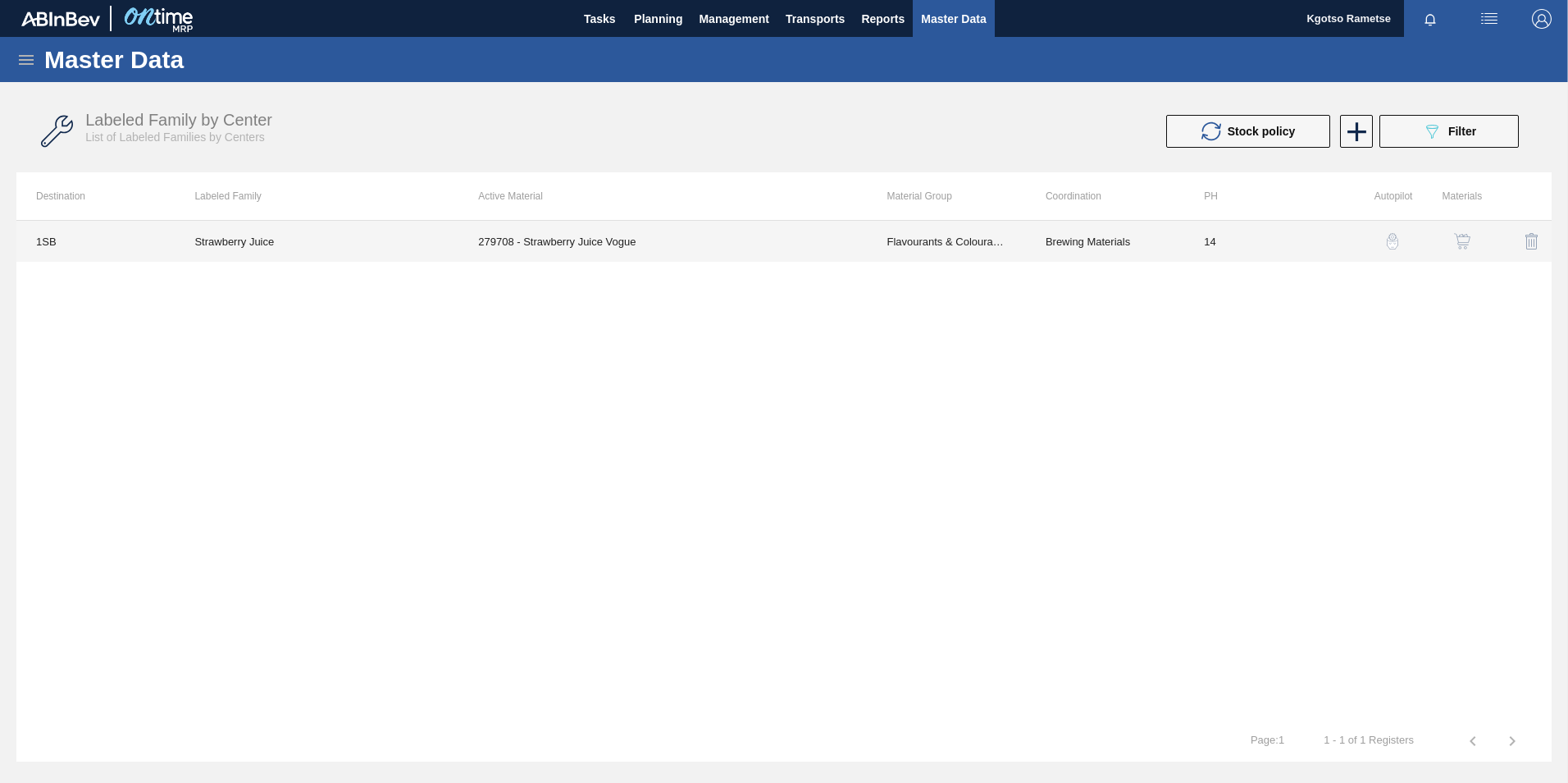
click at [976, 230] on td "Flavourants & Colourants" at bounding box center [946, 241] width 158 height 41
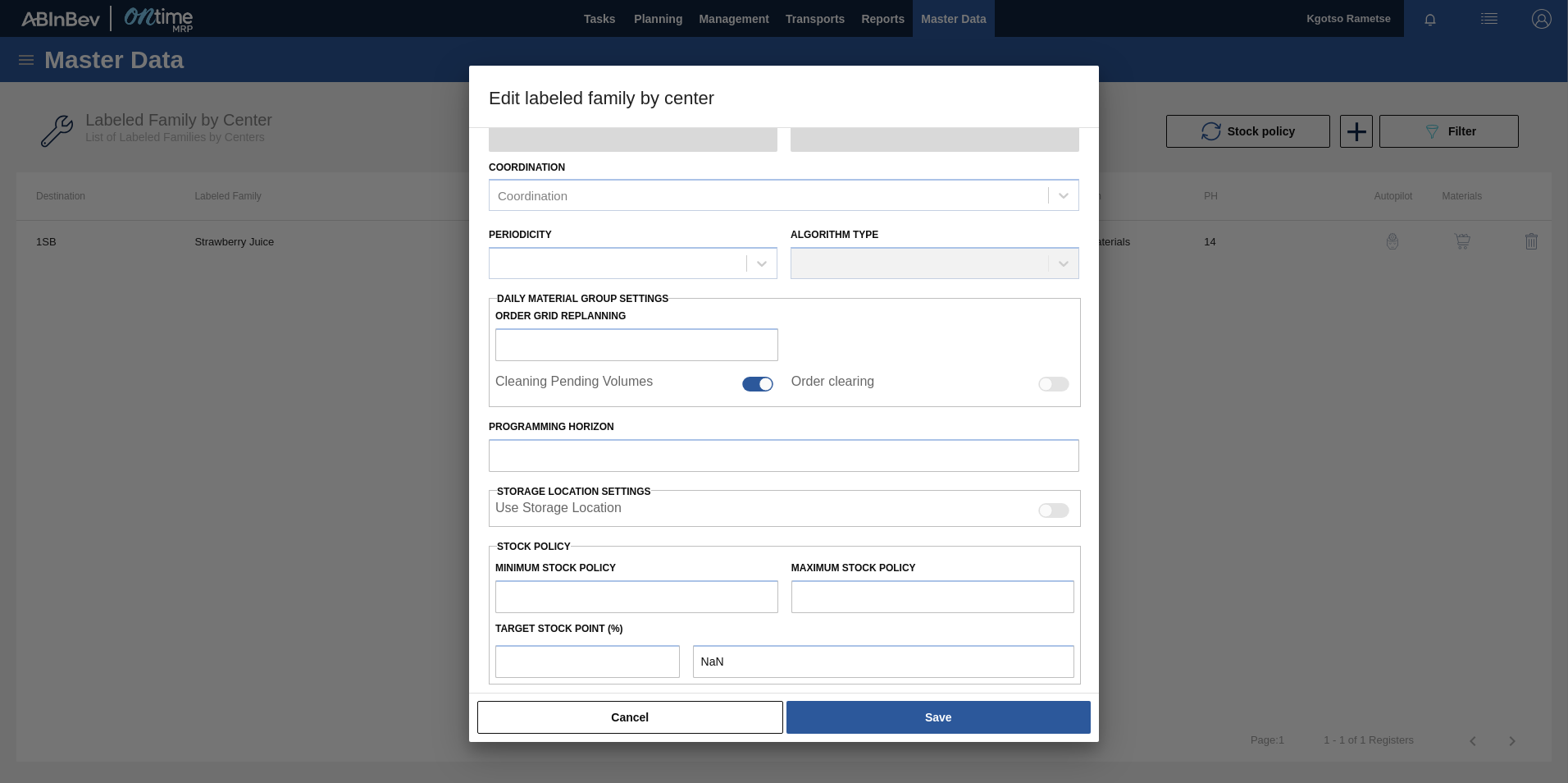
type input "Flavourants & Colourants"
type input "Fruit Concentrate"
type input "Strawberry Juice"
type input "1SB - SAB Chamdor Brewery"
type input "14"
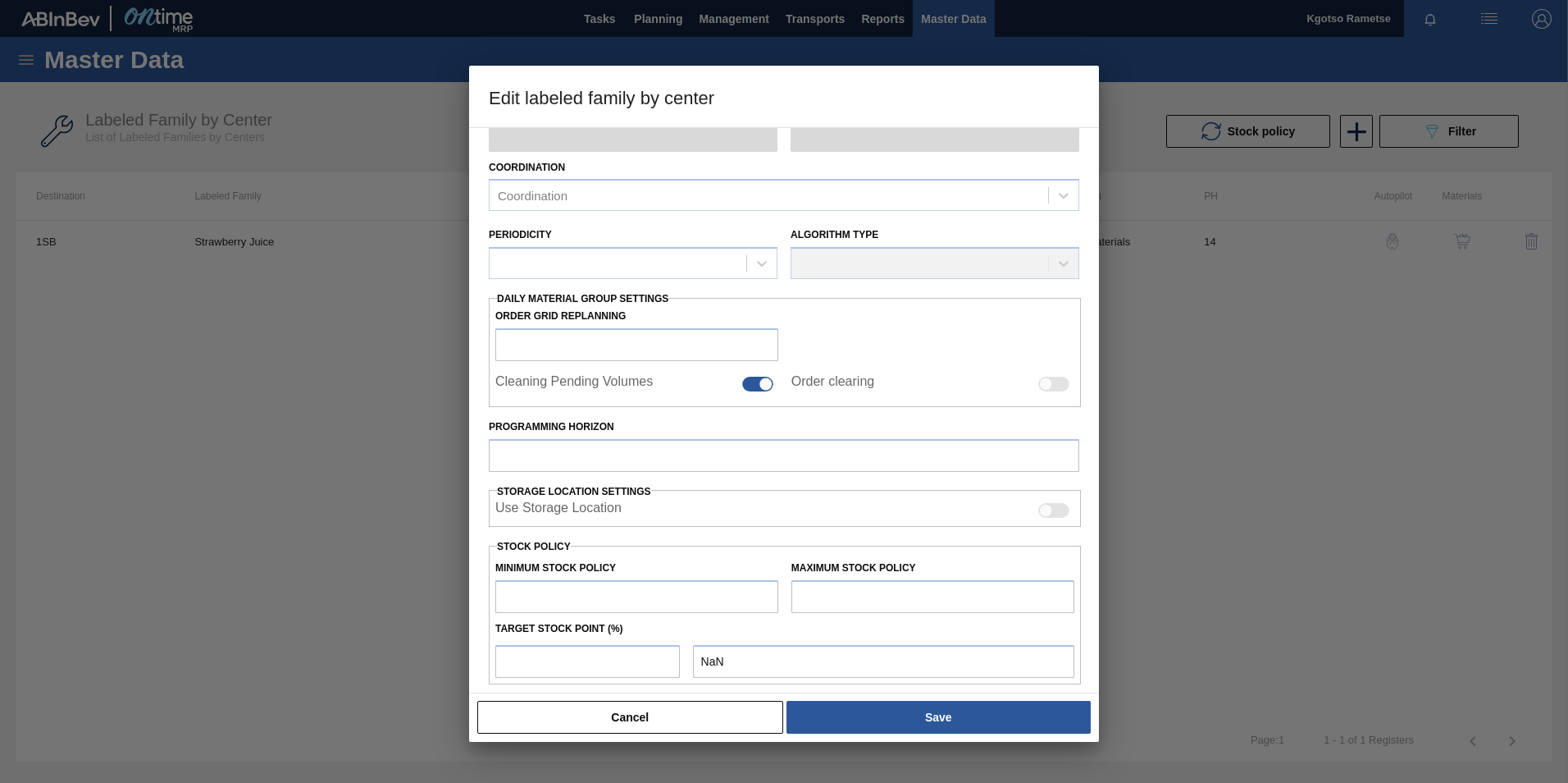
type input "9,080"
type input "10,745"
type input "100"
type input "10,745.000"
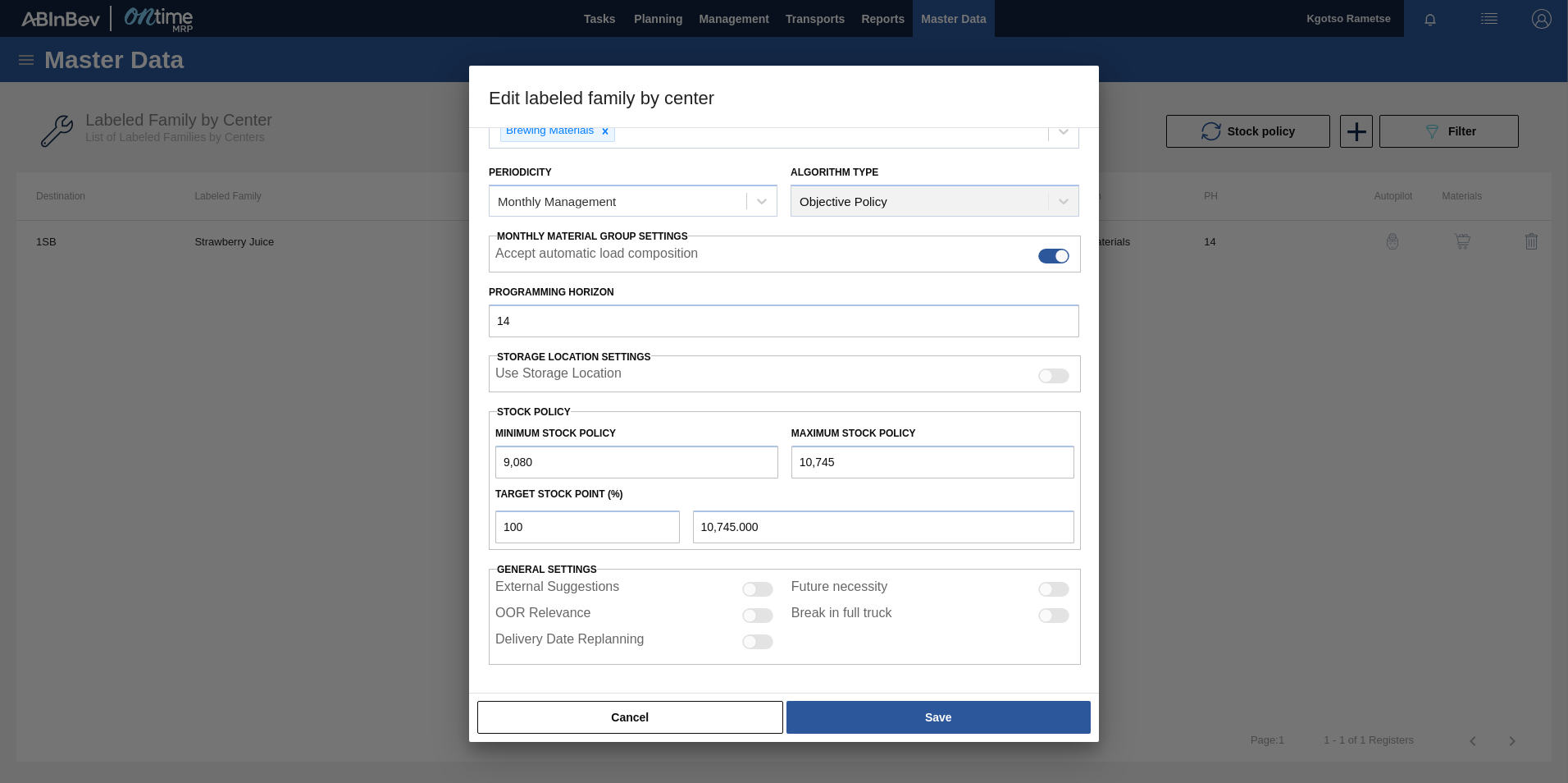
click at [503, 458] on input "9,080" at bounding box center [637, 461] width 283 height 33
type input "19,080"
click at [801, 461] on input "10,745" at bounding box center [933, 461] width 283 height 33
click at [807, 461] on input "10,745" at bounding box center [933, 461] width 283 height 33
click at [808, 458] on input "10,745" at bounding box center [933, 461] width 283 height 33
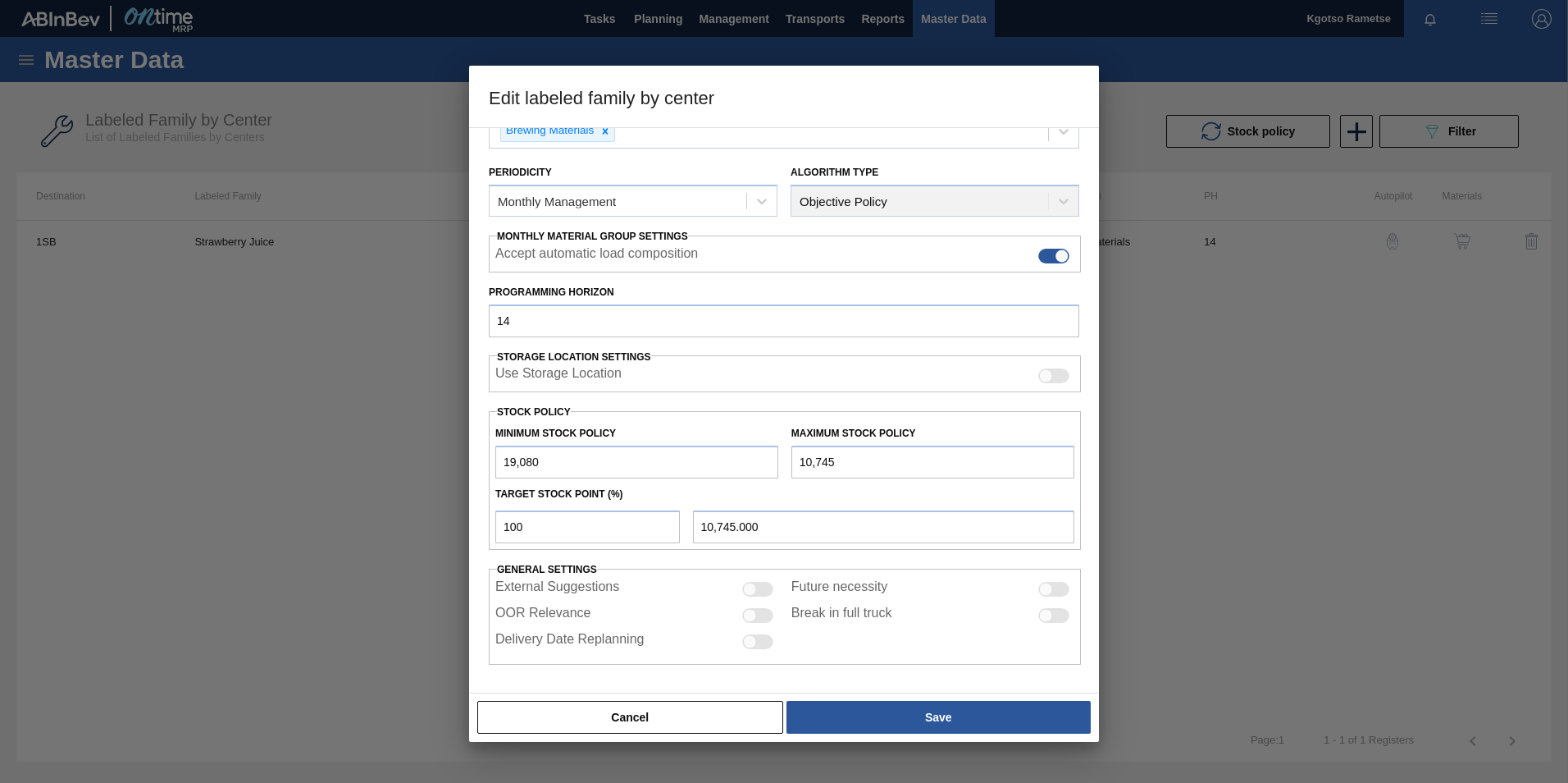
click at [806, 460] on input "10,745" at bounding box center [933, 461] width 283 height 33
type input "19,745"
type input "19,745.000"
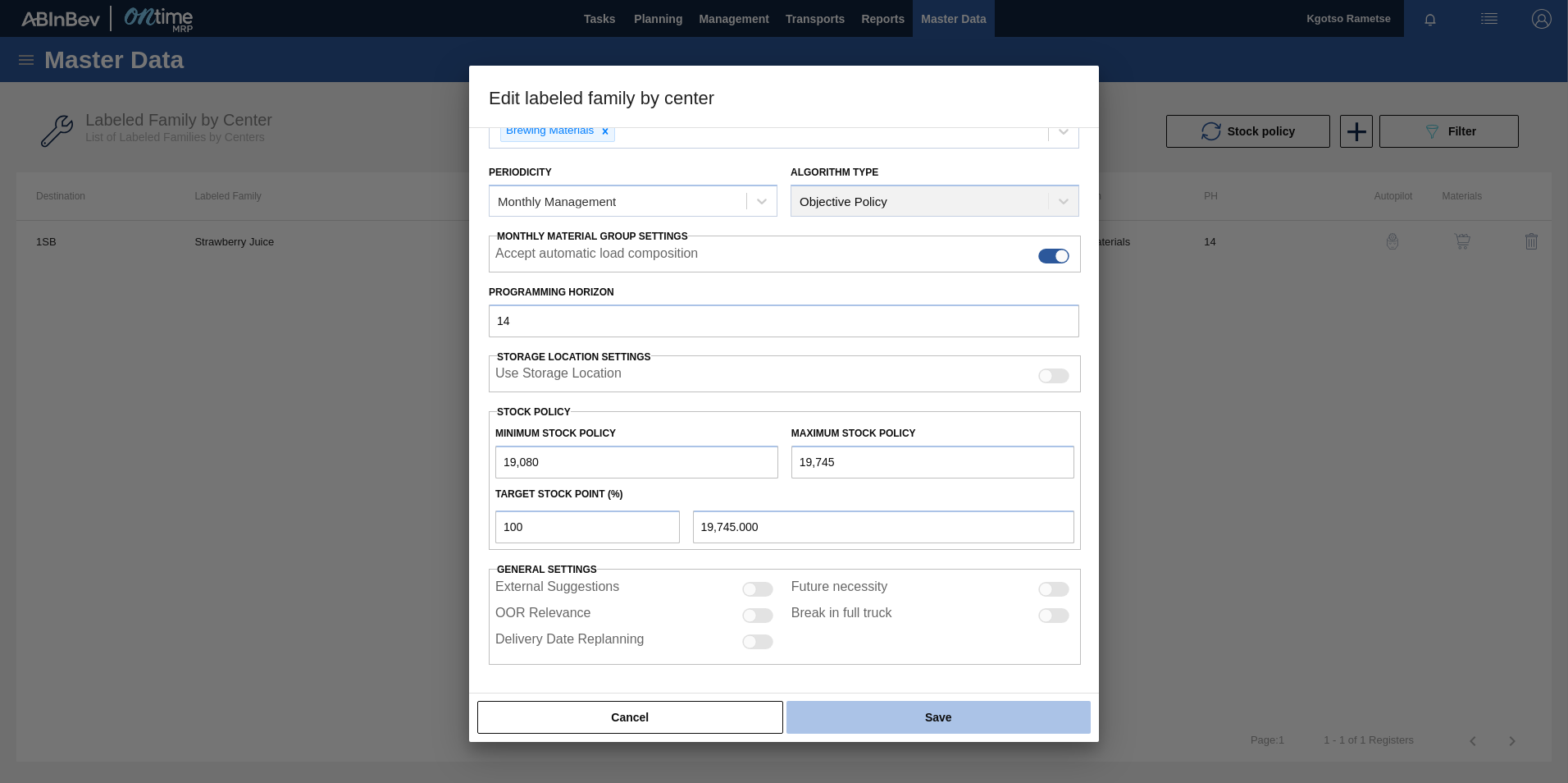
type input "19,745"
click at [910, 712] on button "Save" at bounding box center [938, 717] width 304 height 33
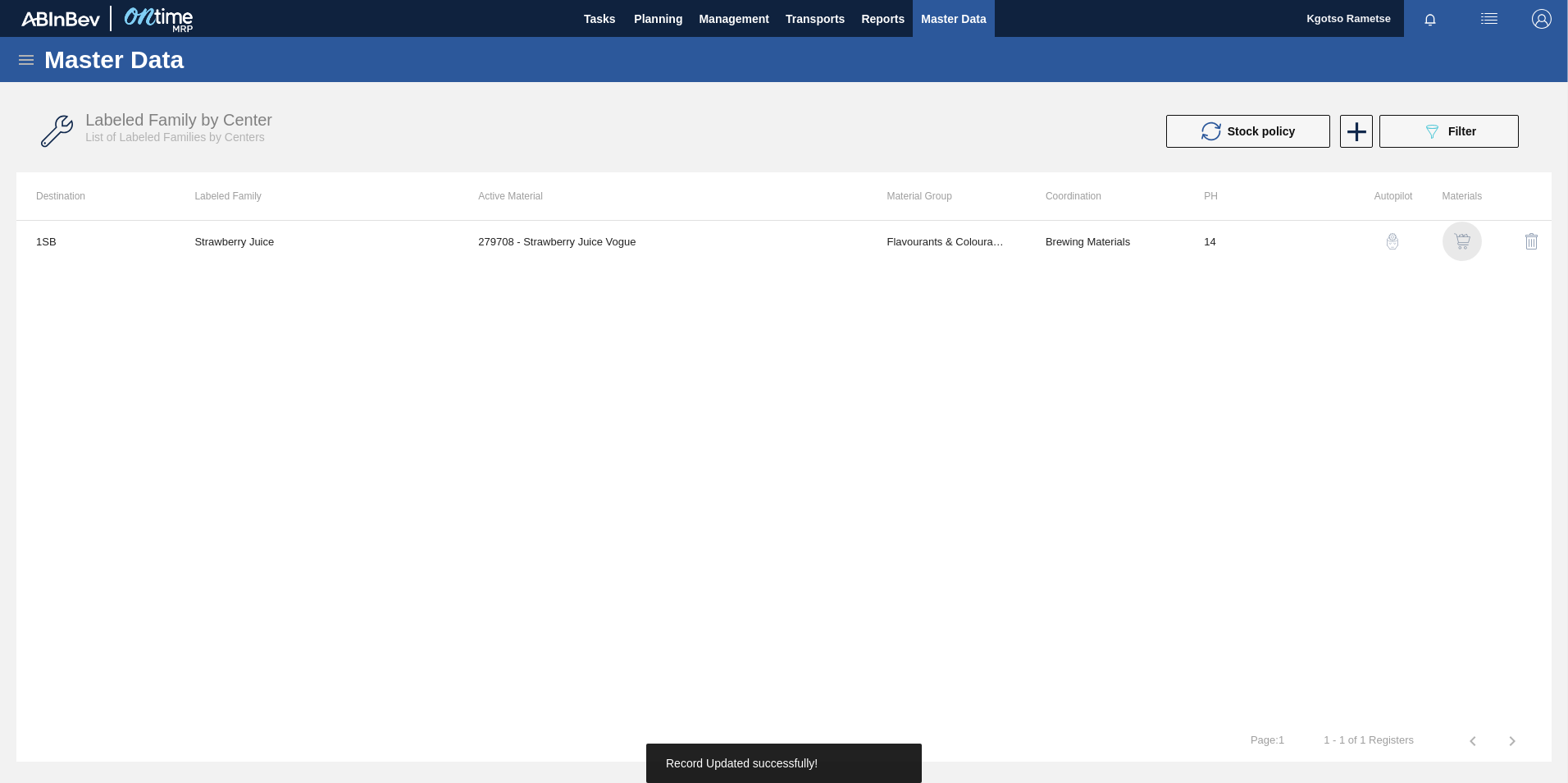
click at [1457, 242] on img "button" at bounding box center [1463, 242] width 17 height 17
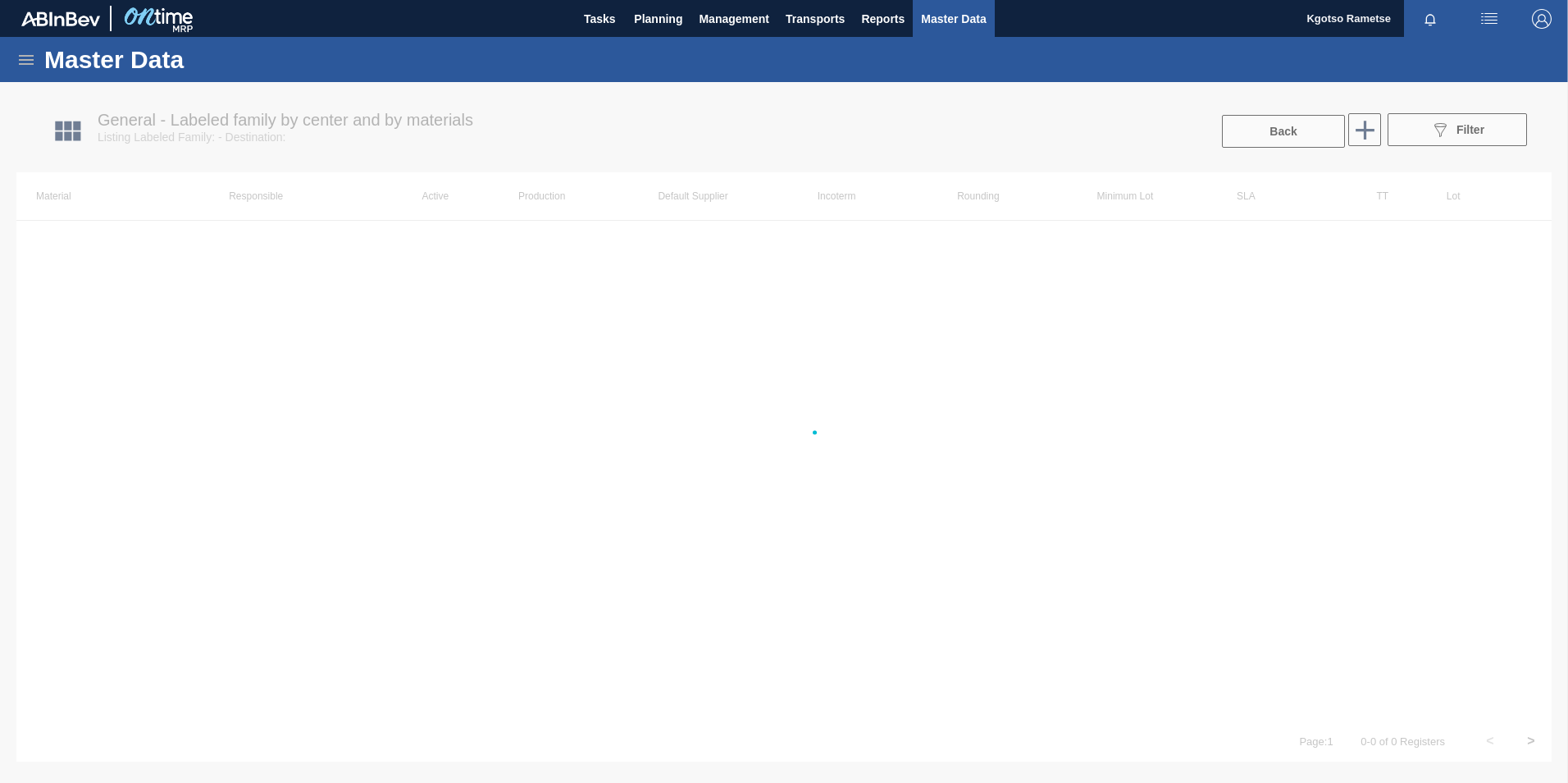
click at [1035, 255] on div at bounding box center [784, 432] width 1568 height 701
click at [852, 263] on div at bounding box center [784, 432] width 1568 height 701
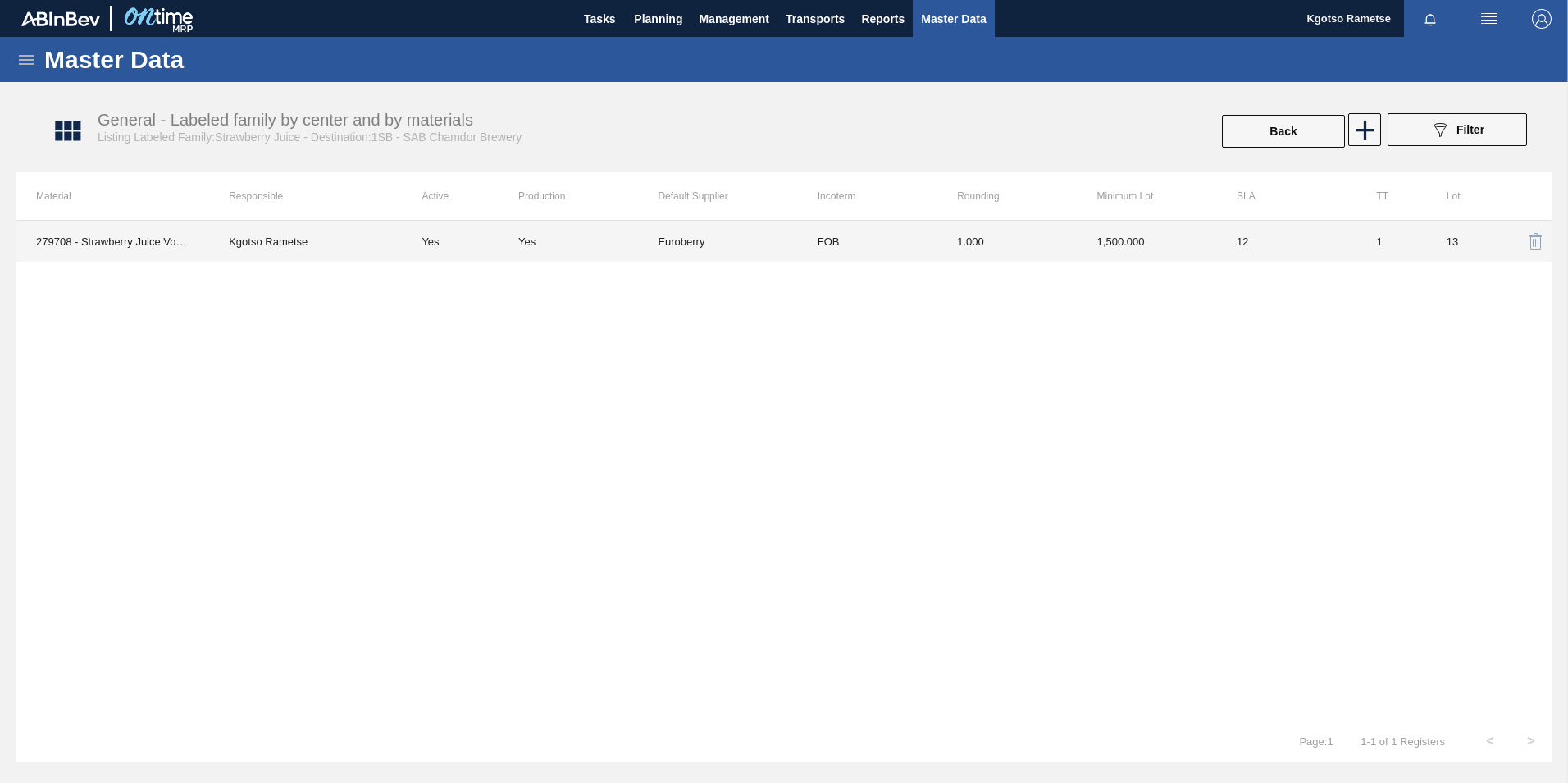
click at [842, 240] on td "FOB" at bounding box center [868, 241] width 139 height 41
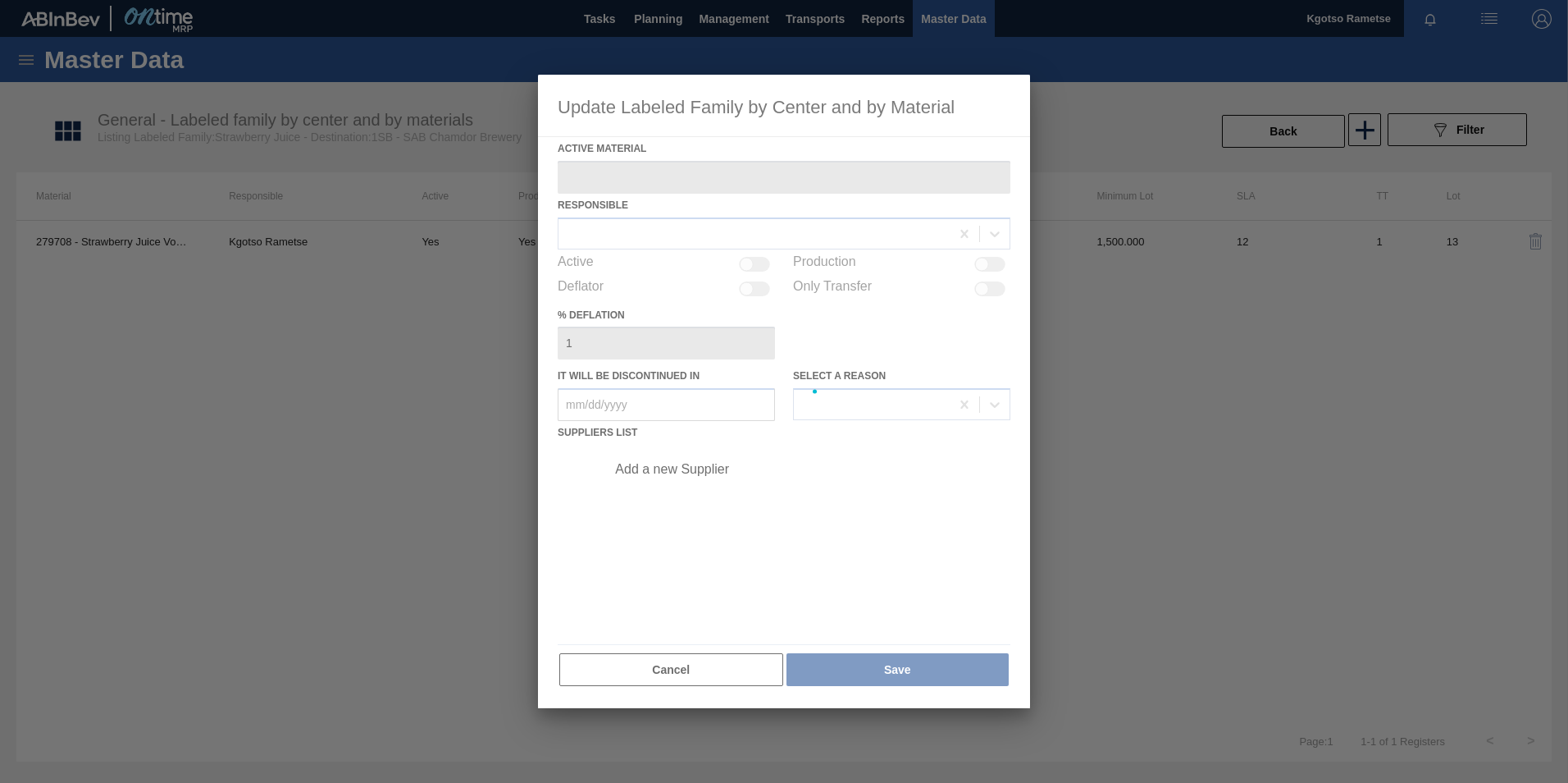
type Material "279708 - Strawberry Juice Vogue"
checkbox input "true"
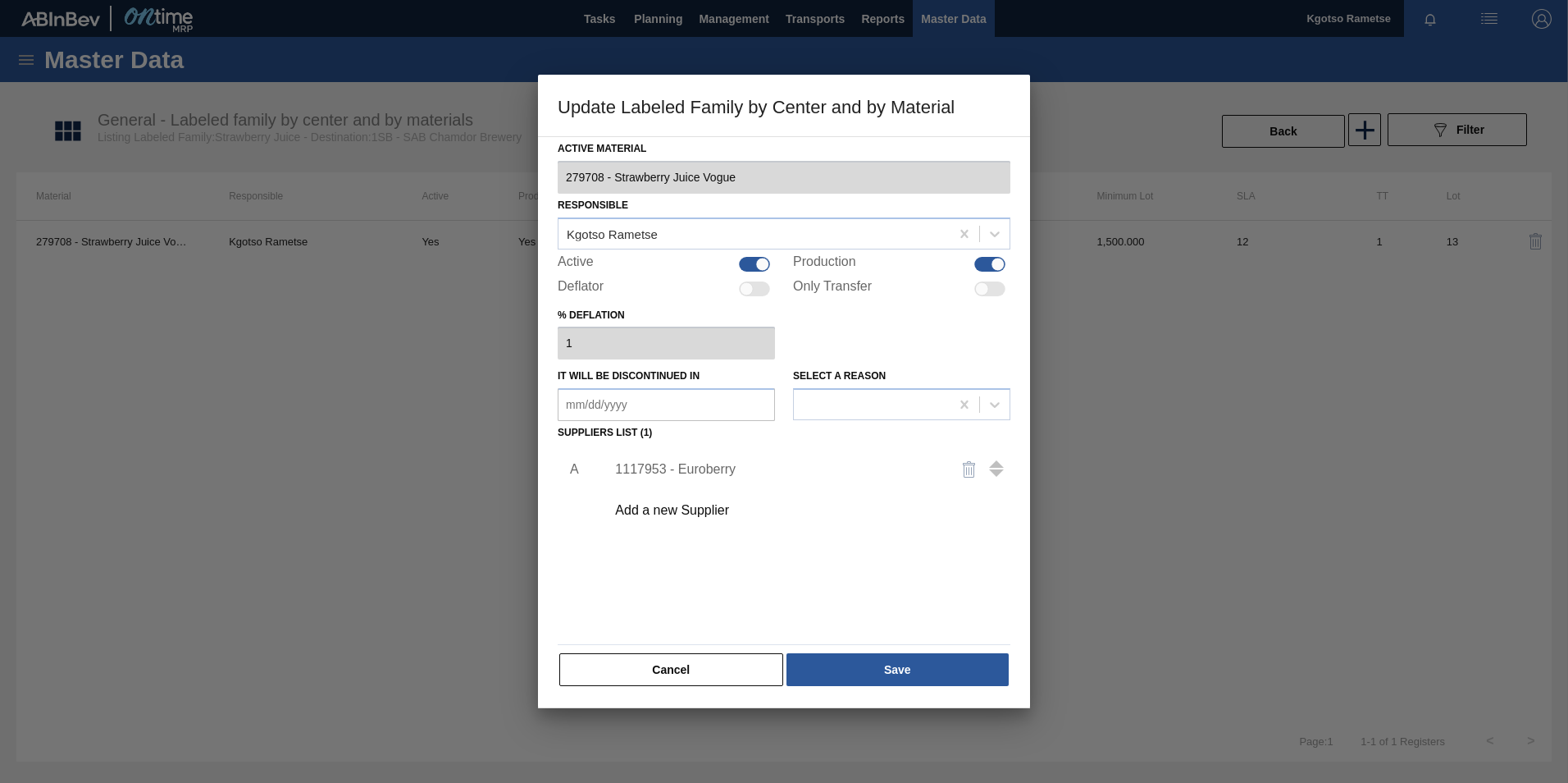
click at [693, 468] on div "1117953 - Euroberry" at bounding box center [776, 470] width 322 height 15
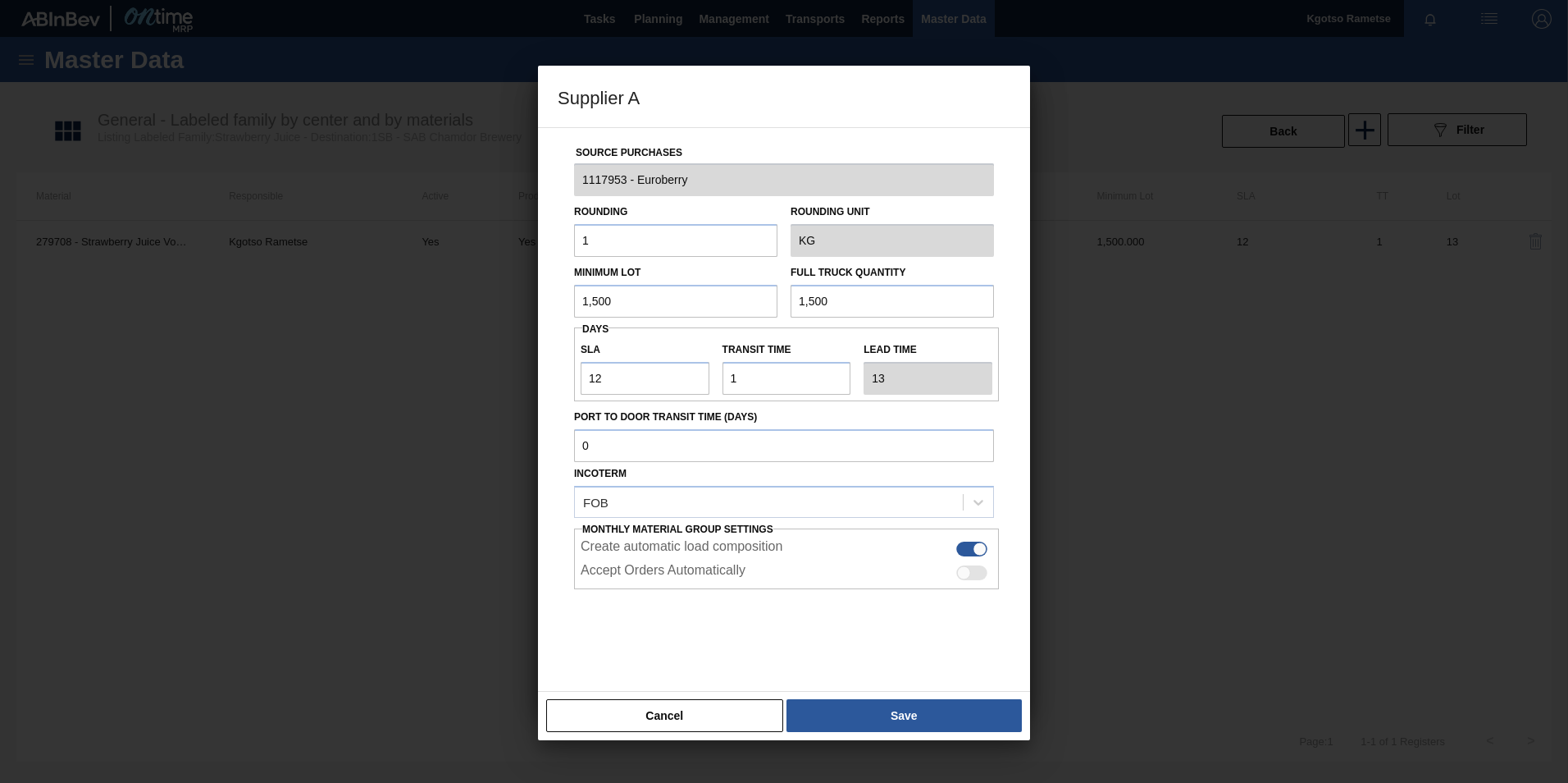
click at [898, 716] on button "Save" at bounding box center [903, 715] width 235 height 33
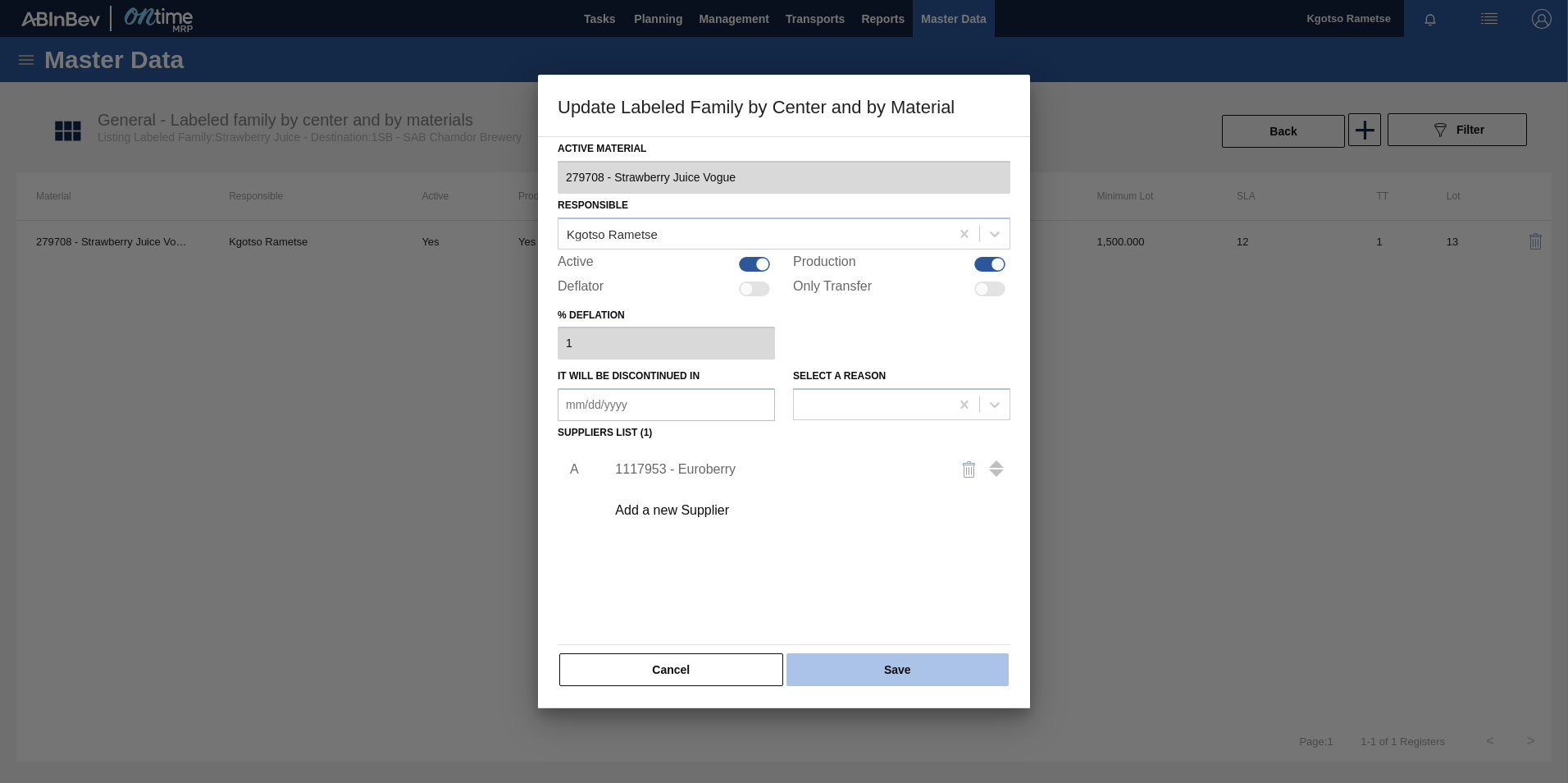
click at [875, 655] on button "Save" at bounding box center [897, 670] width 222 height 33
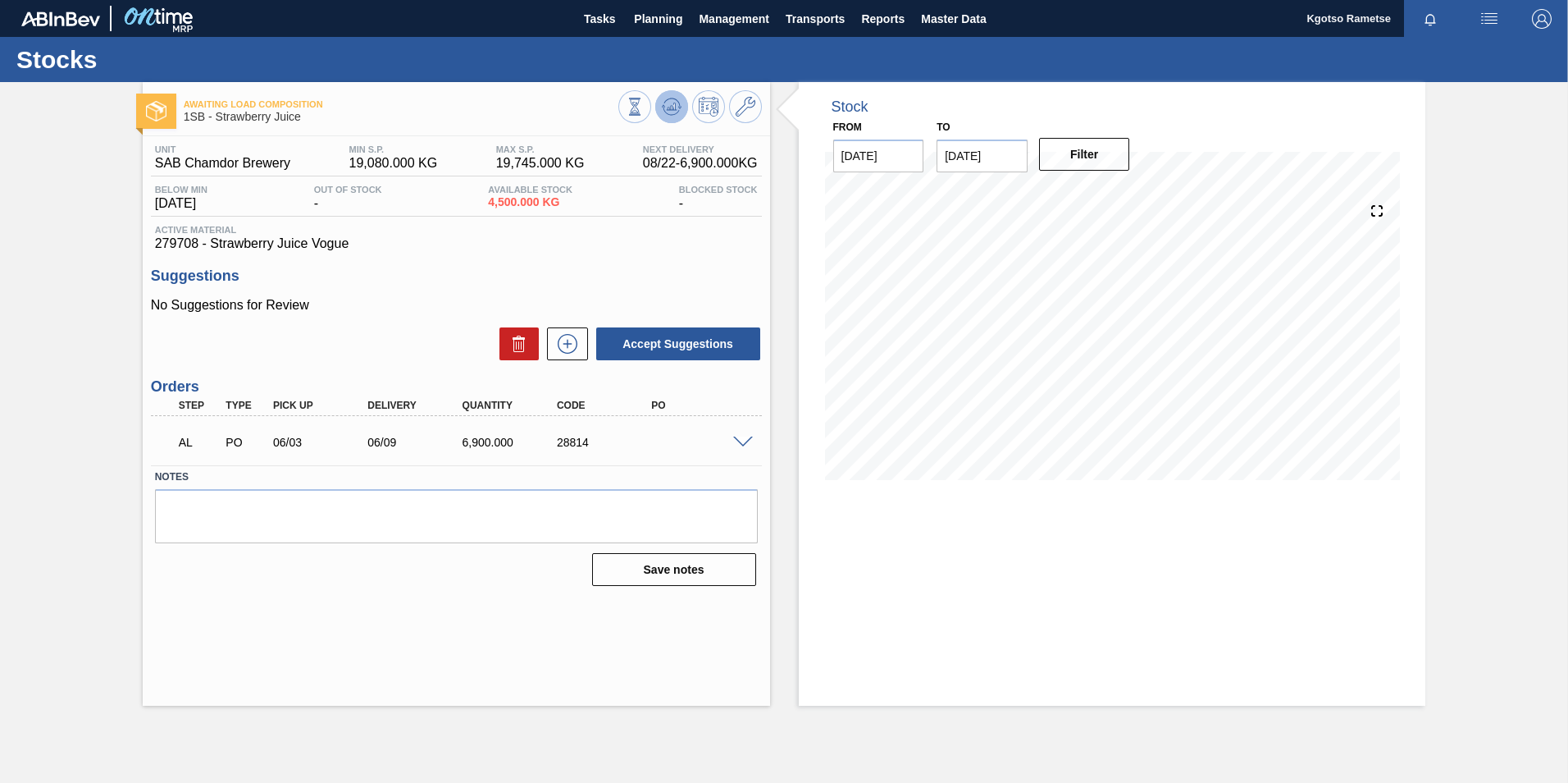
click at [644, 108] on icon at bounding box center [634, 106] width 18 height 18
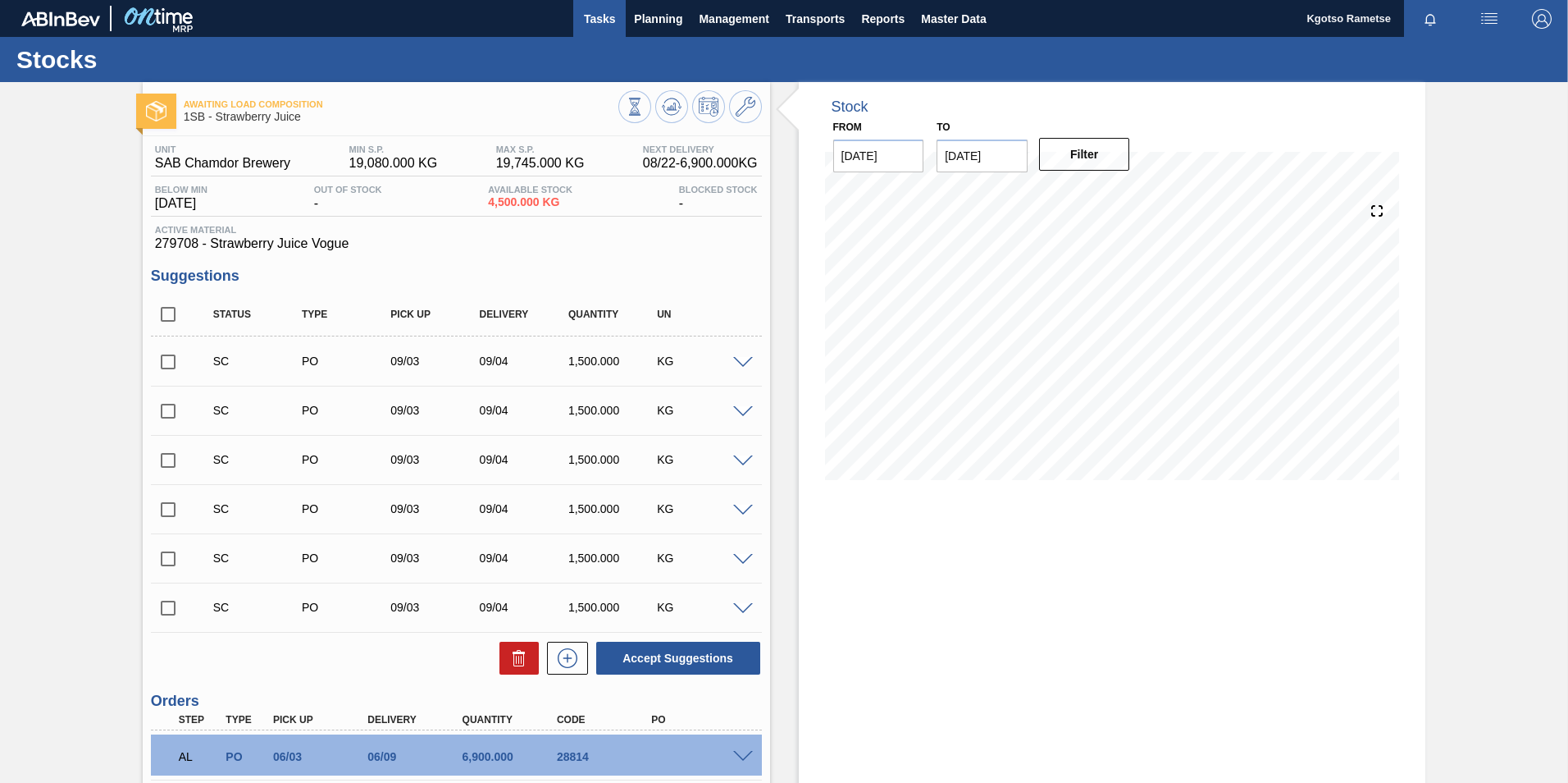
click at [589, 18] on span "Tasks" at bounding box center [600, 19] width 36 height 20
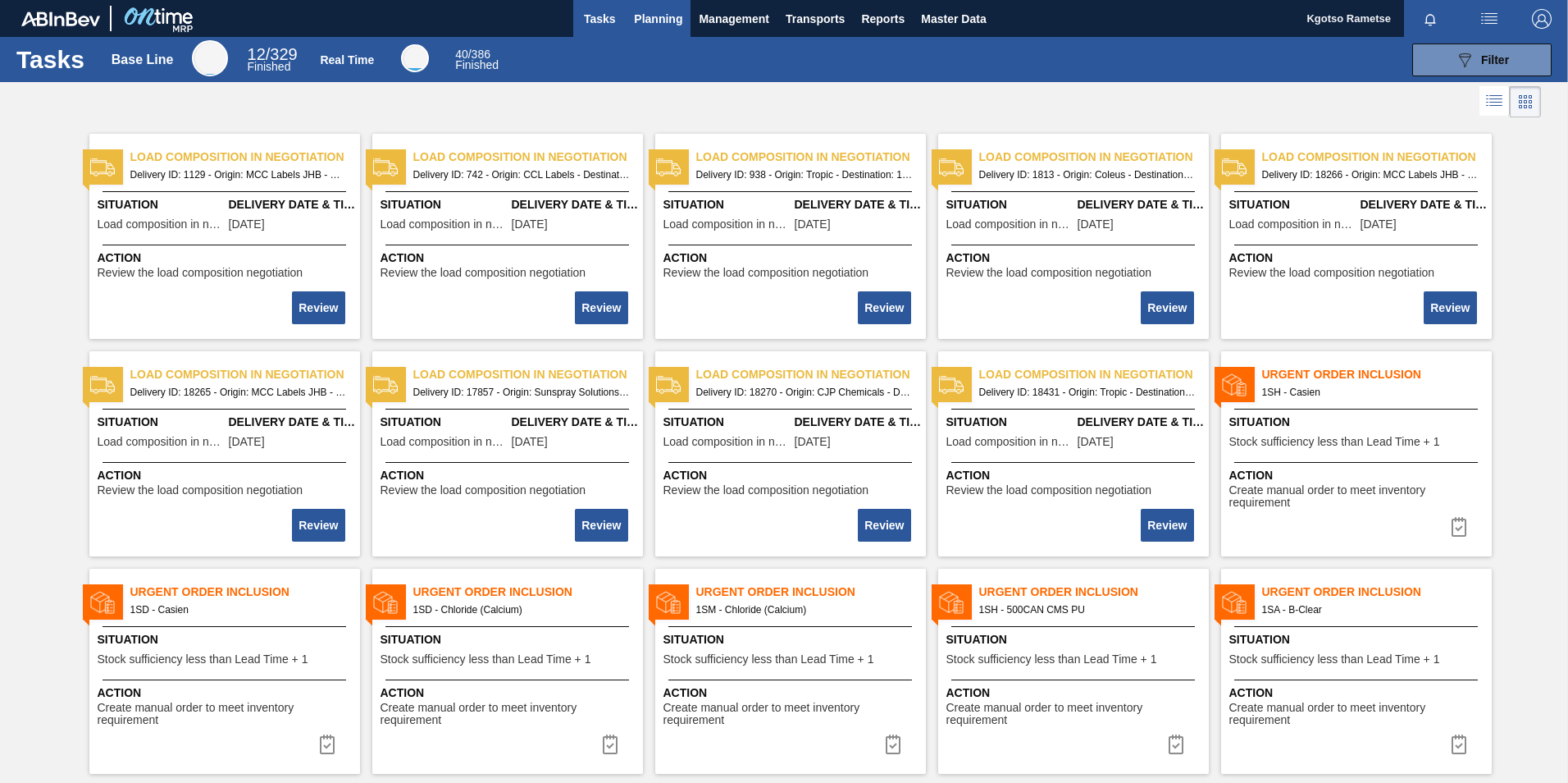
click at [649, 4] on button "Planning" at bounding box center [658, 19] width 65 height 37
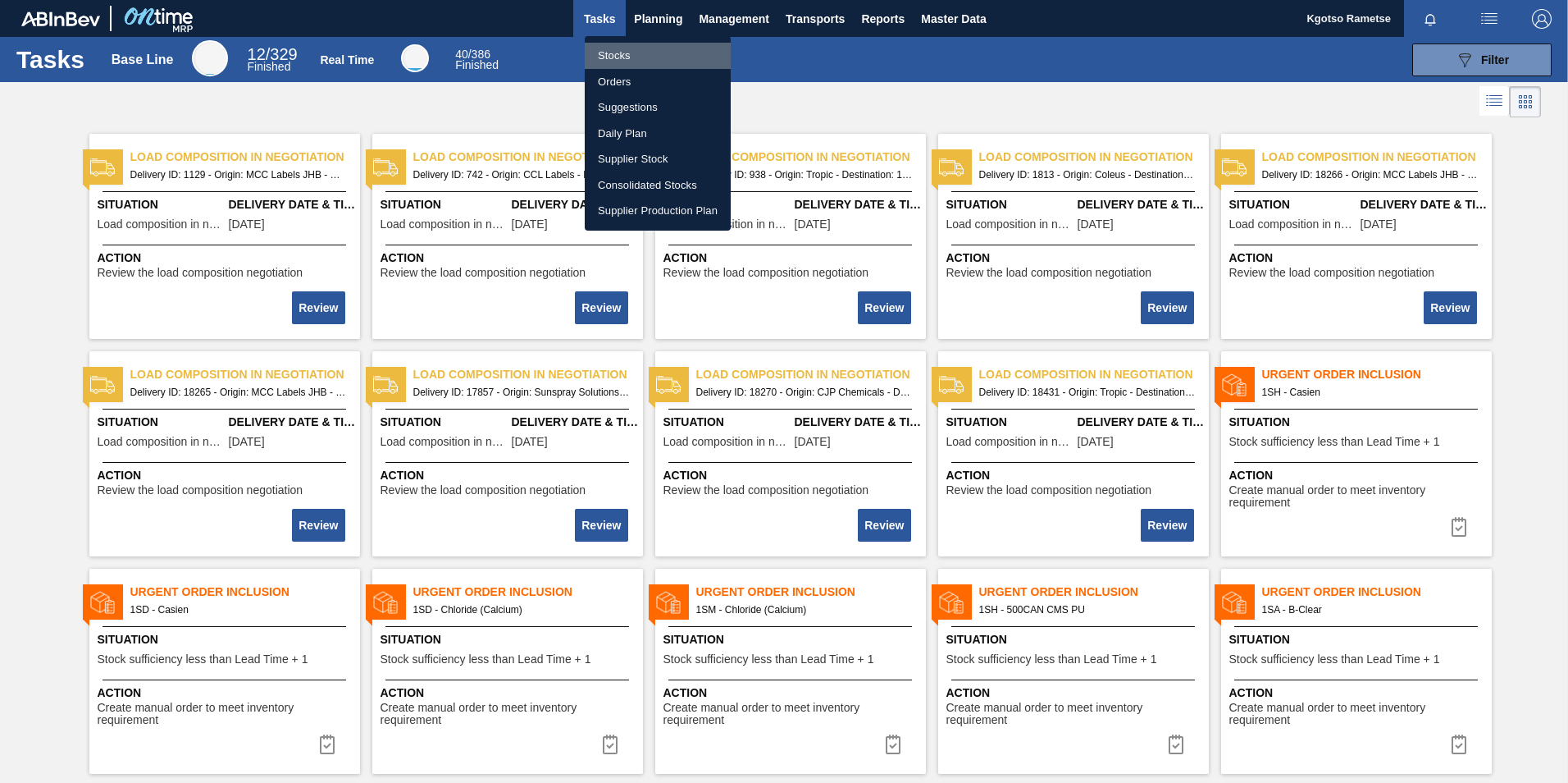
click at [612, 49] on li "Stocks" at bounding box center [657, 56] width 146 height 26
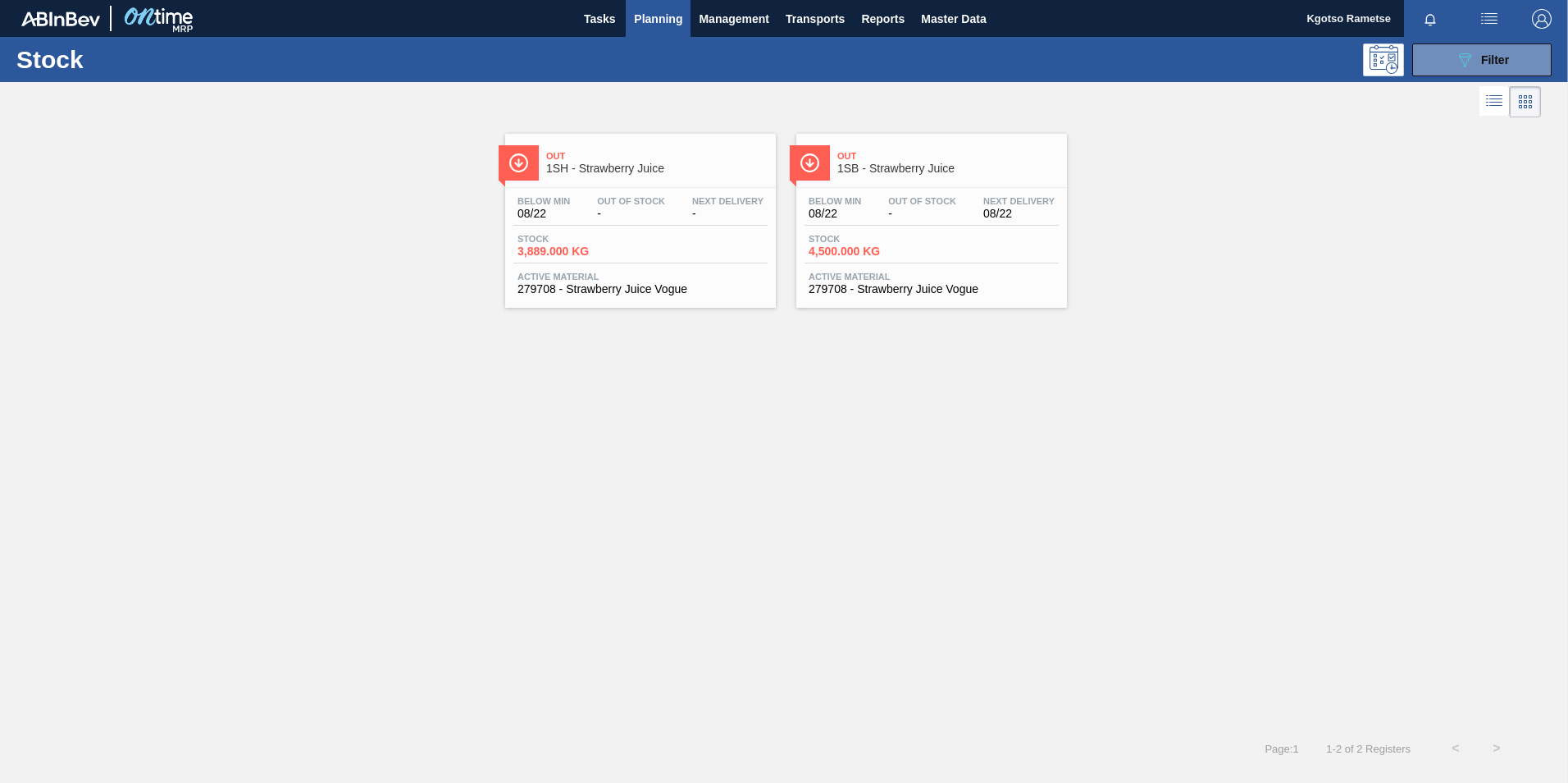
click at [875, 174] on span "1SB - Strawberry Juice" at bounding box center [948, 168] width 221 height 12
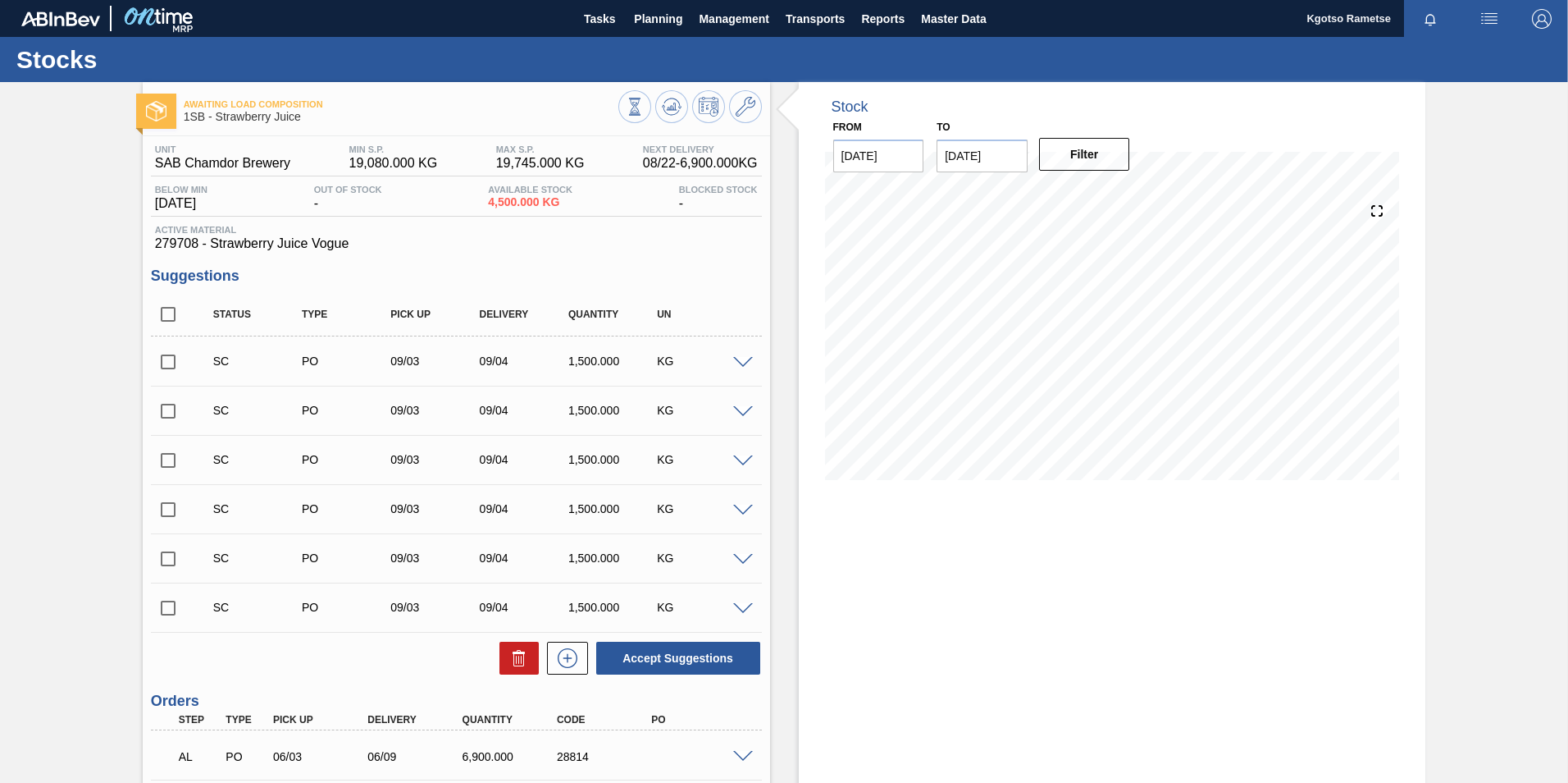
click at [669, 87] on div "Awaiting Load Composition 1SB - Strawberry Juice" at bounding box center [456, 104] width 627 height 46
